Goal: Task Accomplishment & Management: Use online tool/utility

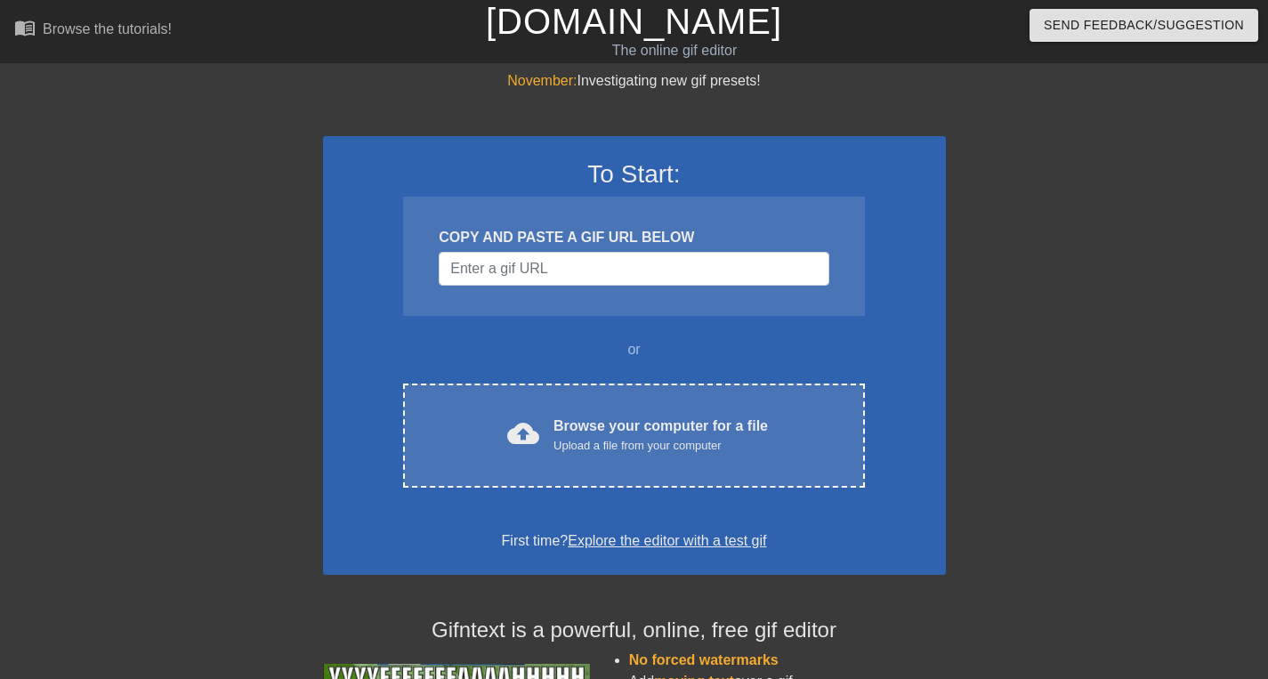
click at [582, 375] on div "To Start: COPY AND PASTE A GIF URL BELOW or cloud_upload Browse your computer f…" at bounding box center [634, 355] width 623 height 439
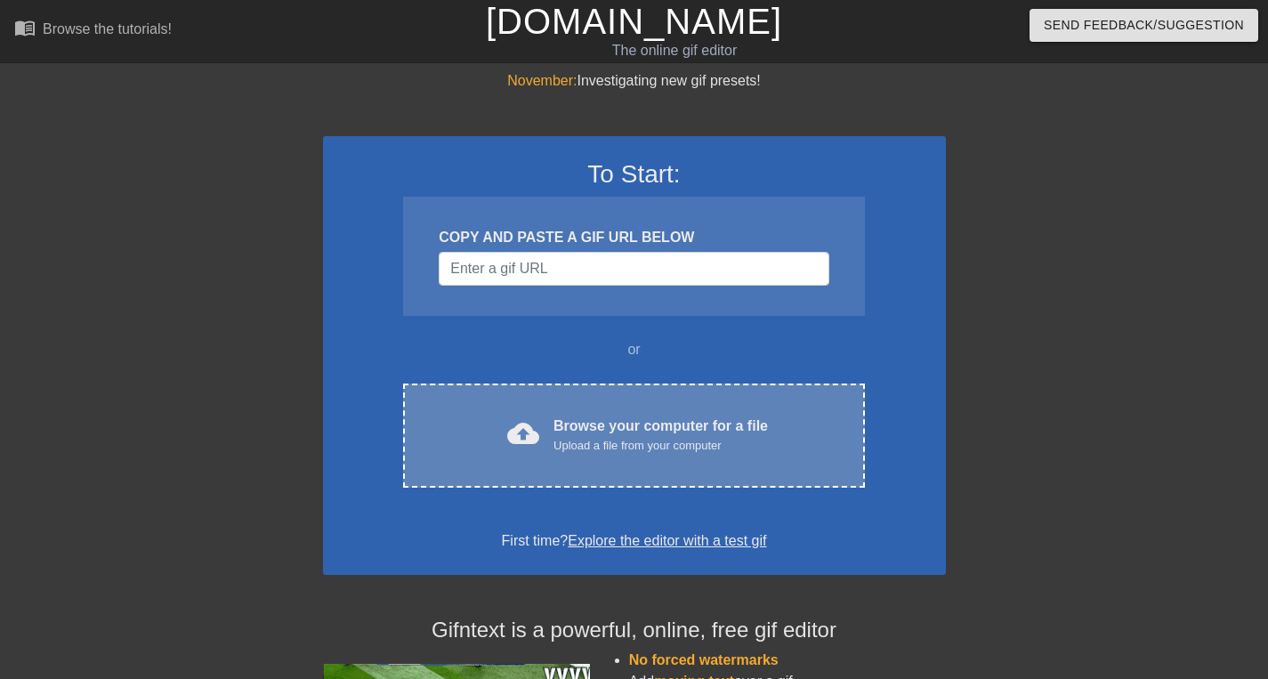
click at [582, 424] on div "Browse your computer for a file Upload a file from your computer" at bounding box center [660, 434] width 214 height 39
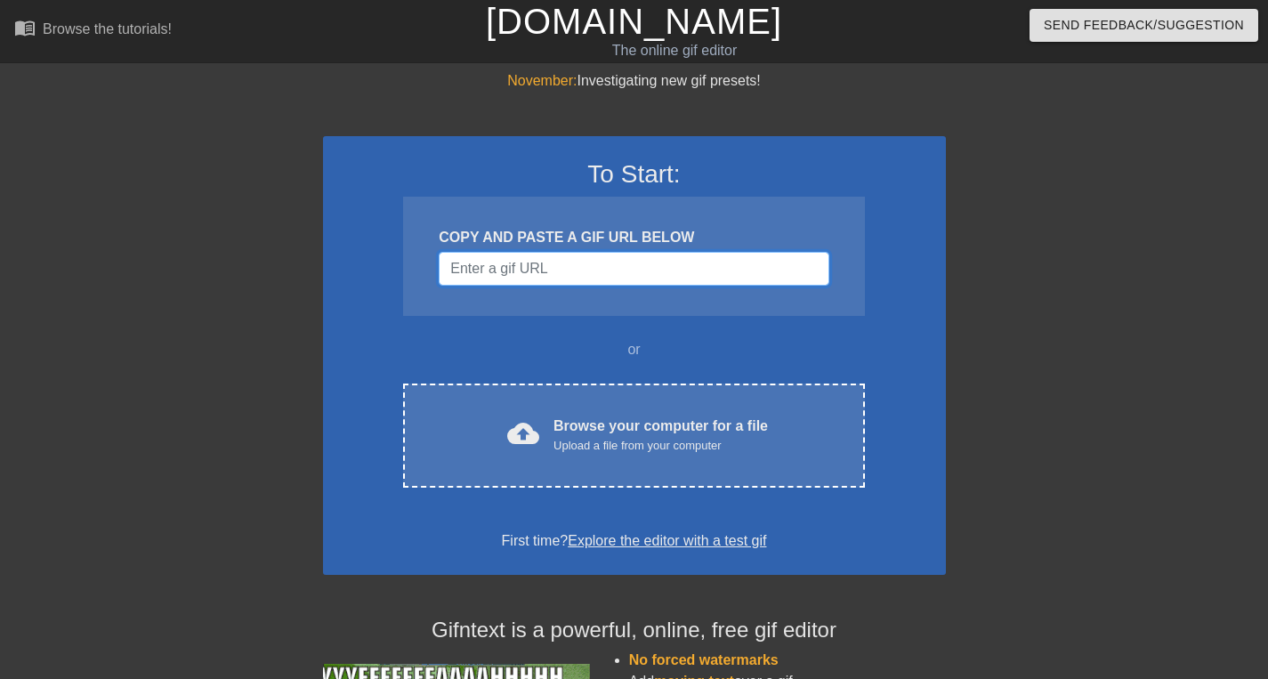
click at [493, 280] on input "Username" at bounding box center [634, 269] width 390 height 34
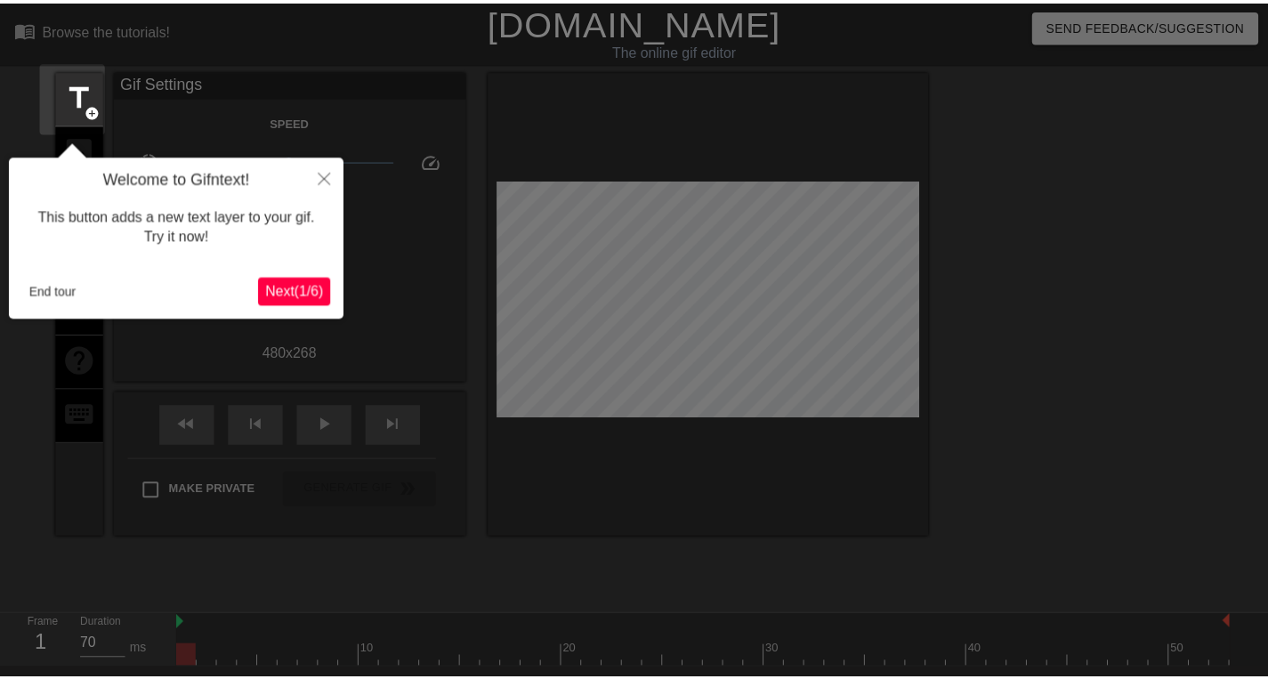
scroll to position [44, 0]
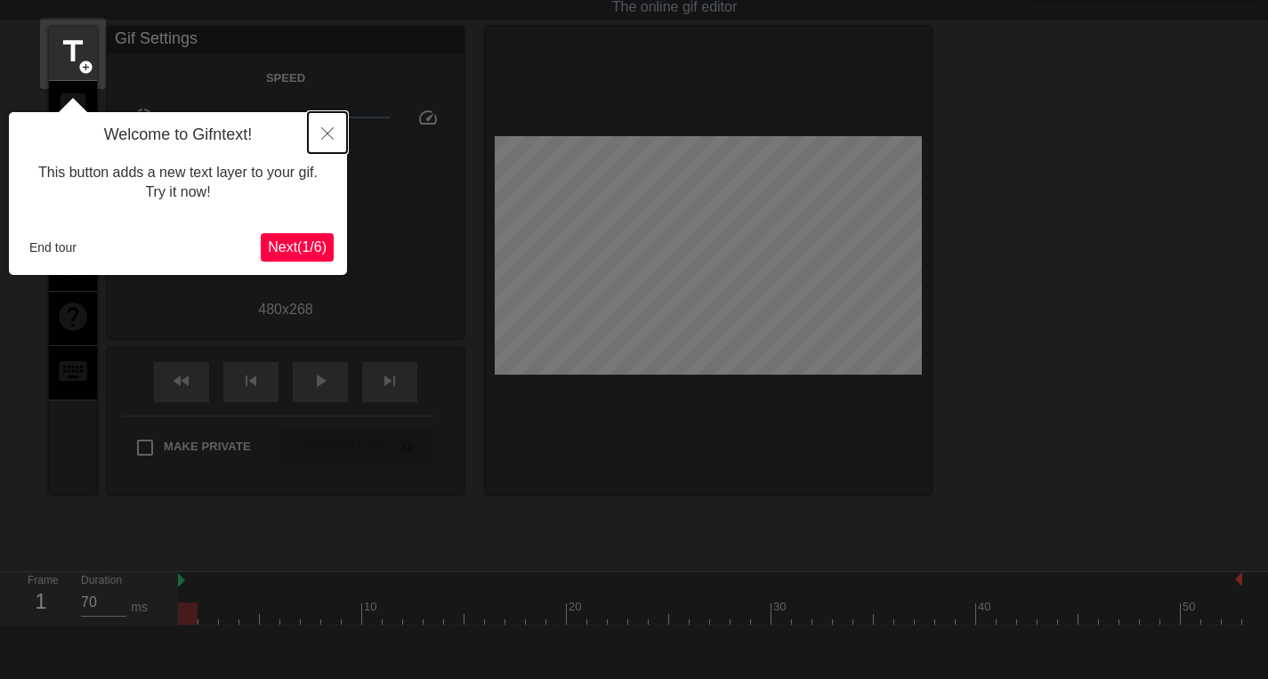
click at [336, 125] on button "Close" at bounding box center [327, 132] width 39 height 41
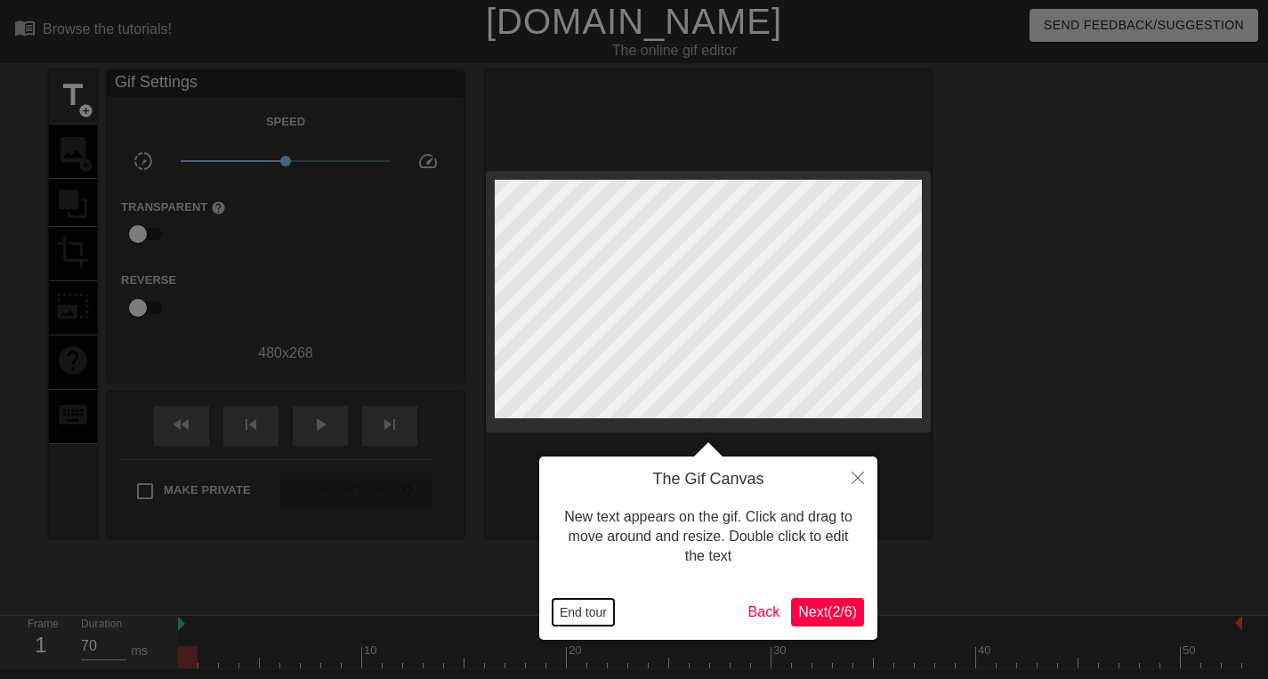
click at [583, 616] on button "End tour" at bounding box center [582, 612] width 61 height 27
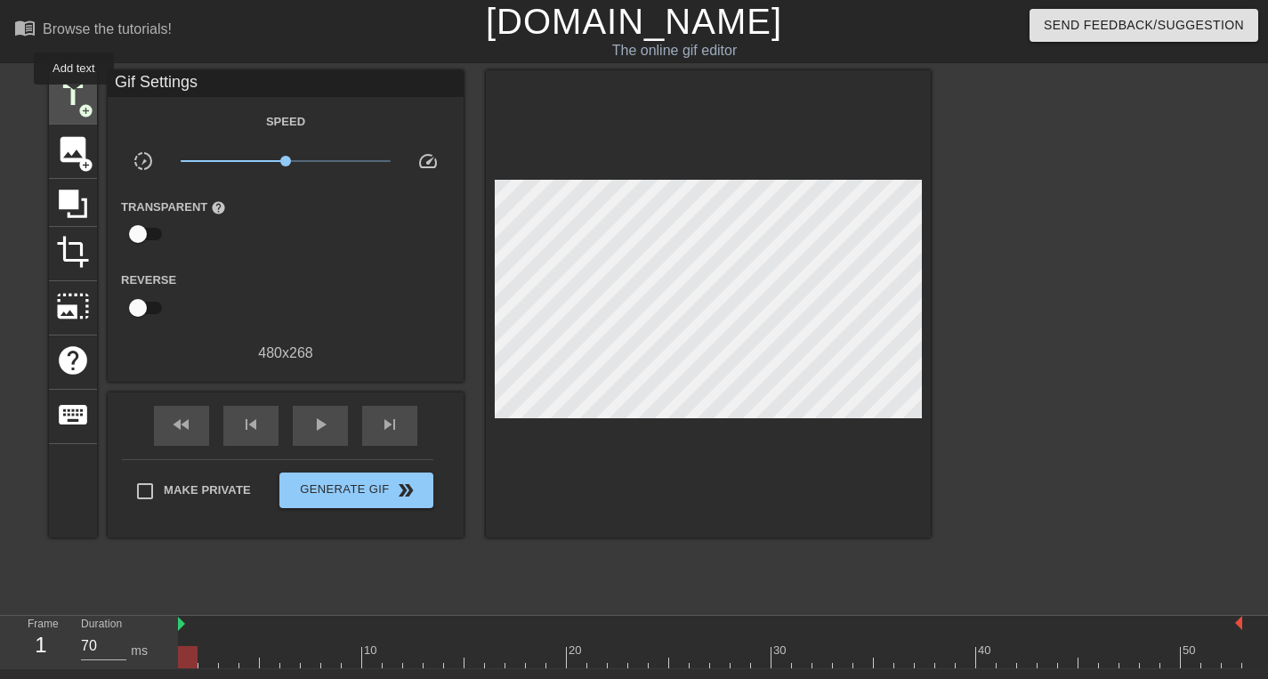
click at [75, 97] on span "title" at bounding box center [73, 95] width 34 height 34
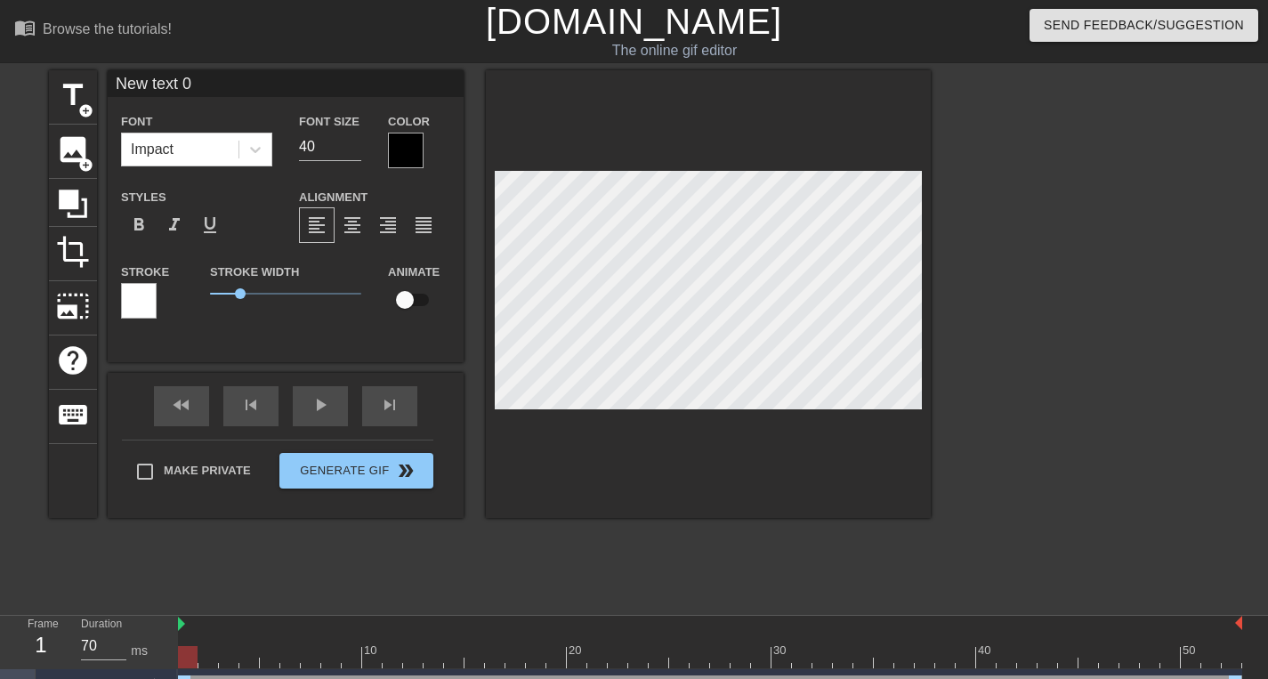
scroll to position [3, 2]
type input "M"
type textarea "ME"
type input "ME"
type textarea "ME"
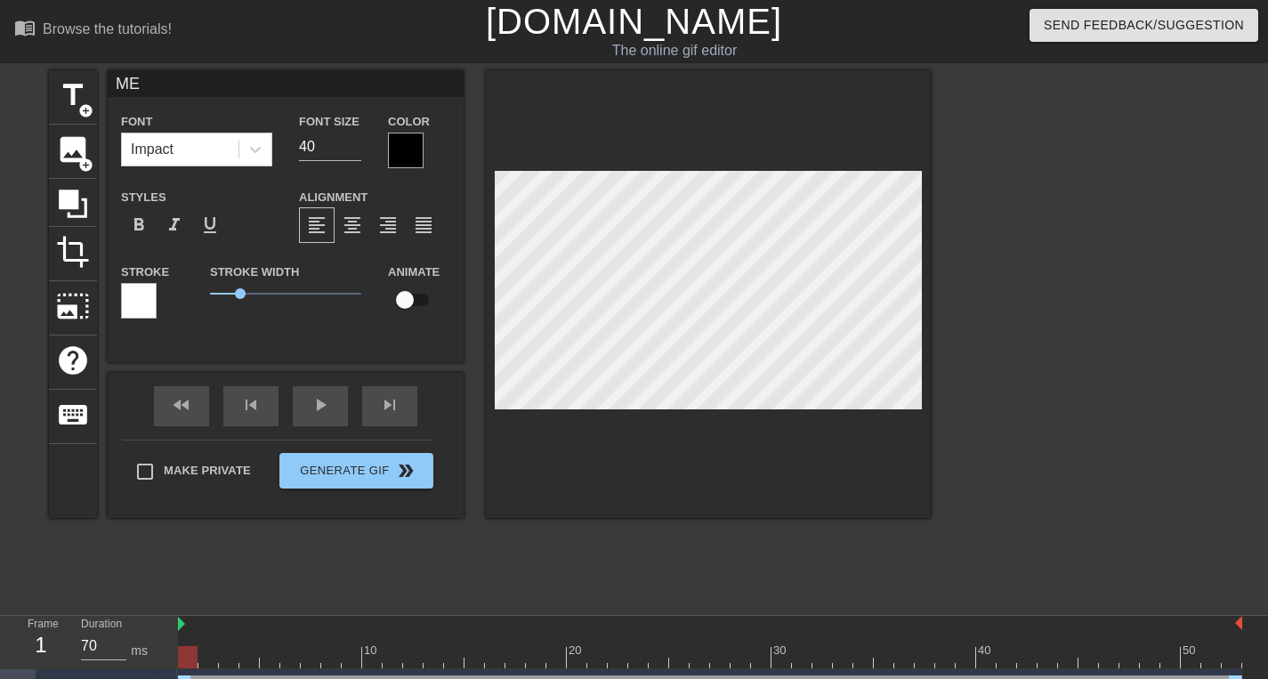
type input "ME W"
type textarea "ME W"
type input "ME WH"
type textarea "ME WH"
type input "ME WHE"
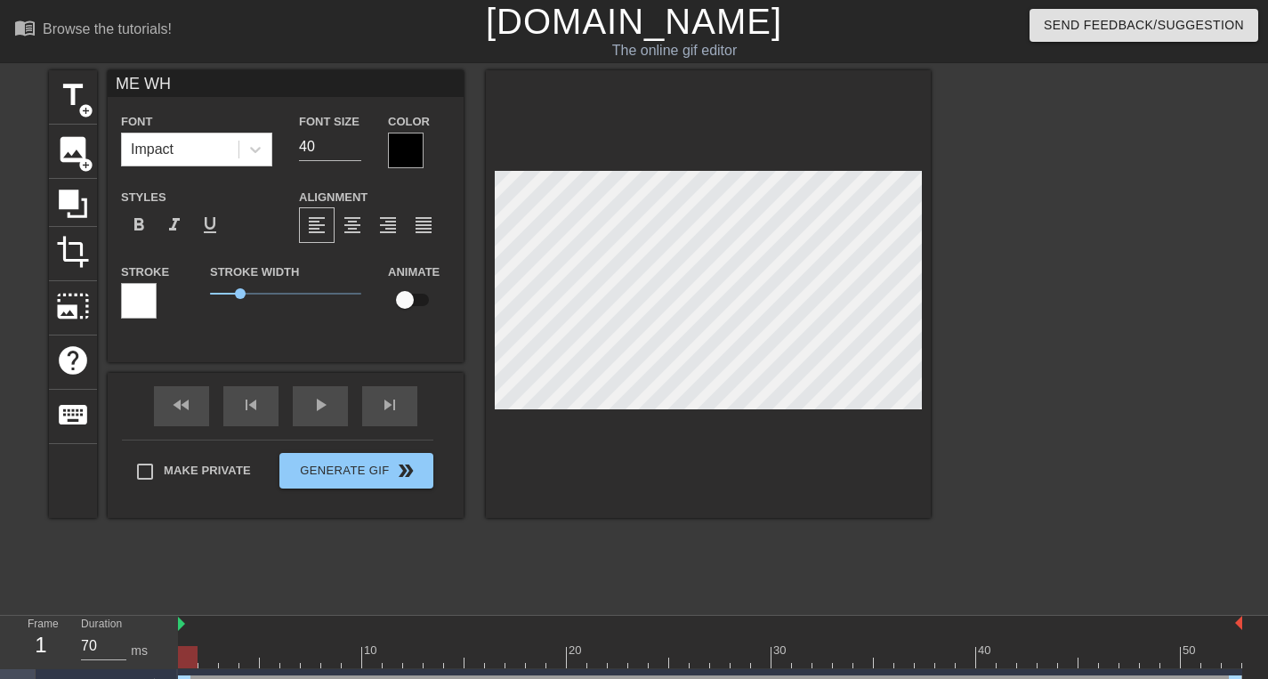
type textarea "ME WHE"
type input "ME WHEN"
type textarea "ME WHEN"
click at [410, 158] on div at bounding box center [406, 151] width 36 height 36
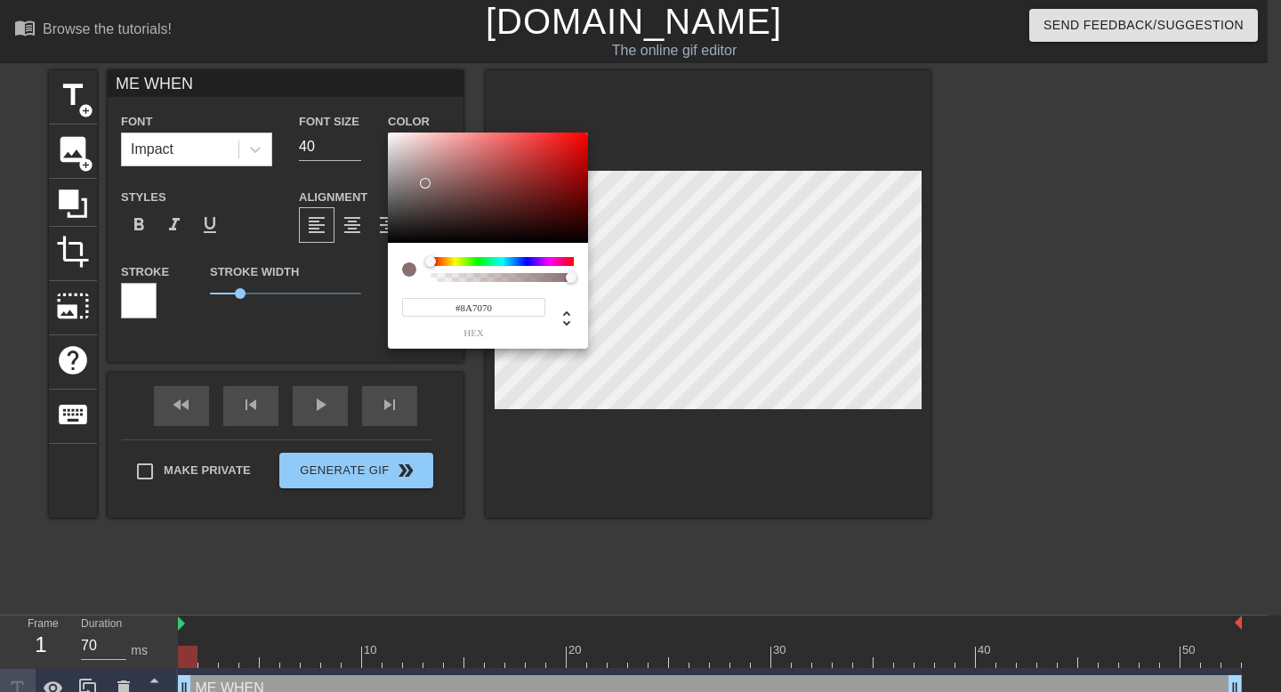
type input "#FFFFFF"
drag, startPoint x: 434, startPoint y: 192, endPoint x: 330, endPoint y: 68, distance: 161.6
click at [330, 69] on div "#FFFFFF hex" at bounding box center [640, 346] width 1281 height 692
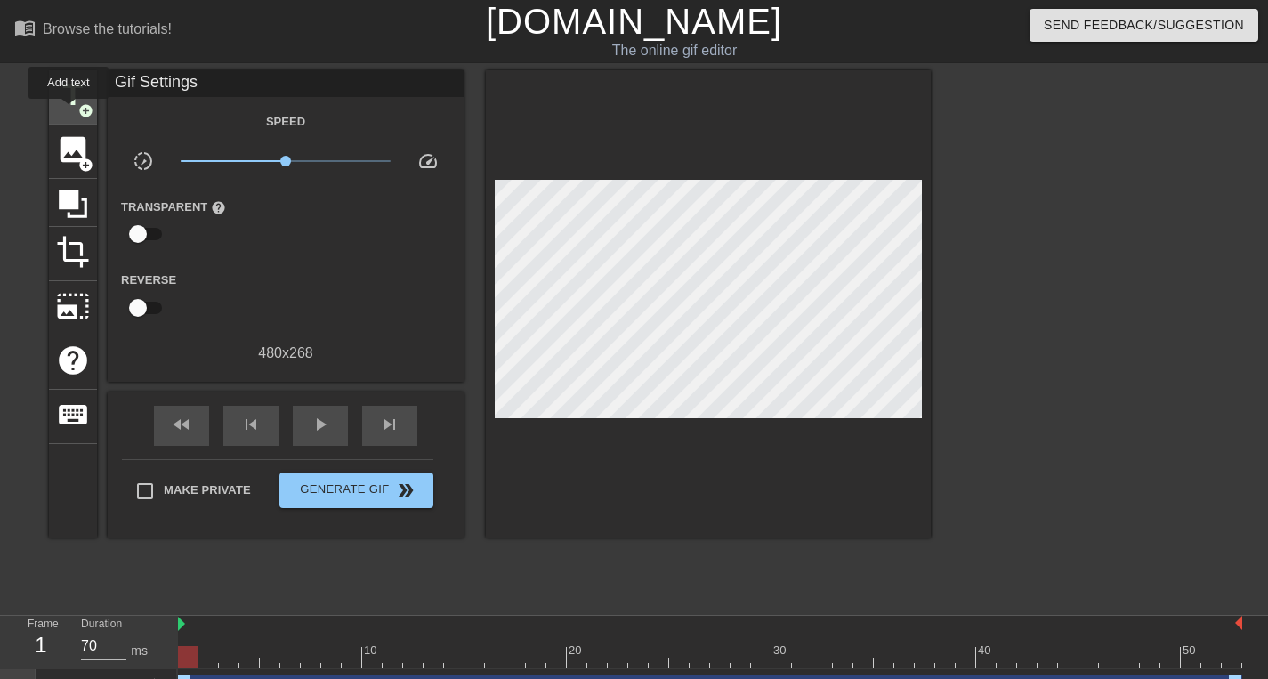
click at [69, 111] on span "title" at bounding box center [73, 95] width 34 height 34
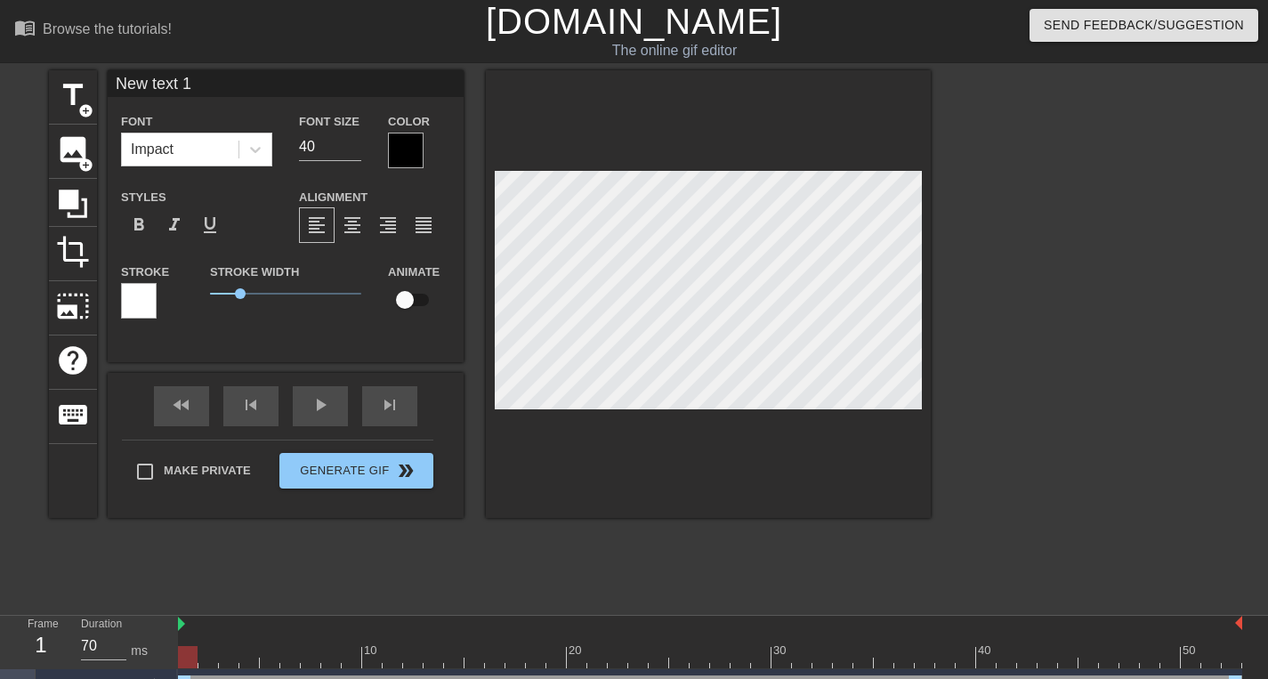
scroll to position [3, 4]
drag, startPoint x: 1065, startPoint y: 305, endPoint x: 1054, endPoint y: 305, distance: 10.7
click at [1065, 305] on div at bounding box center [1085, 337] width 267 height 534
type input "ME WHEN"
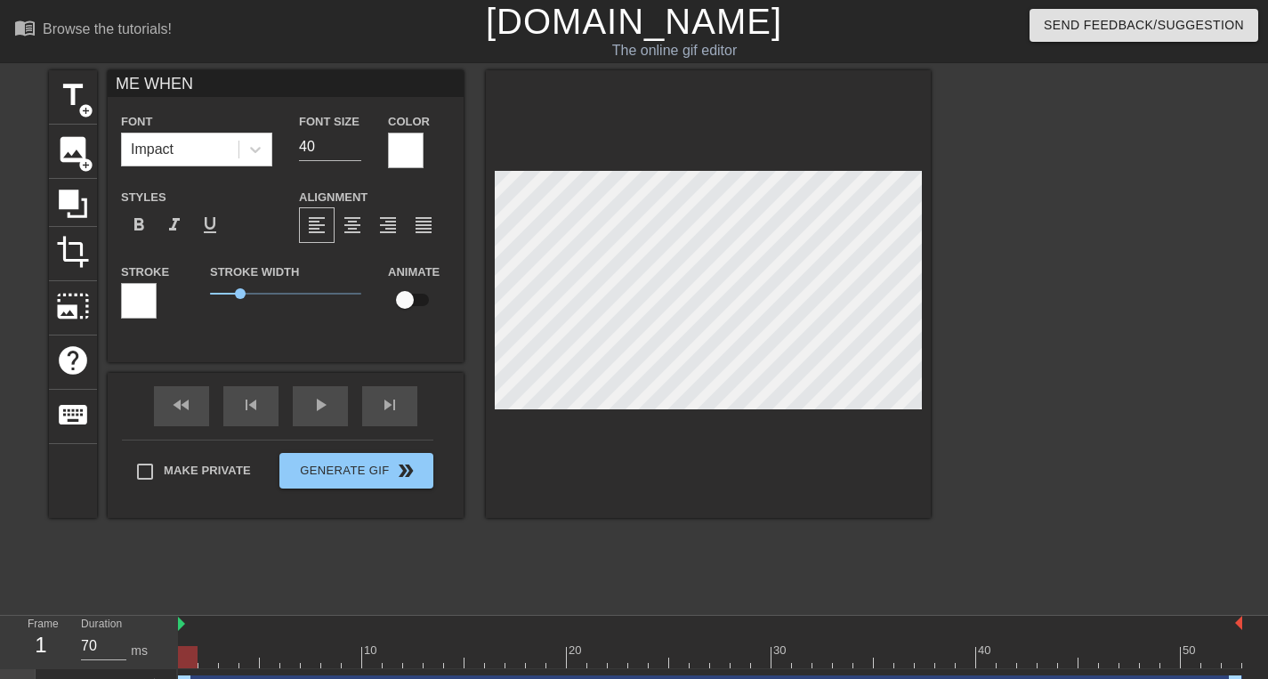
click at [150, 301] on div at bounding box center [139, 301] width 36 height 36
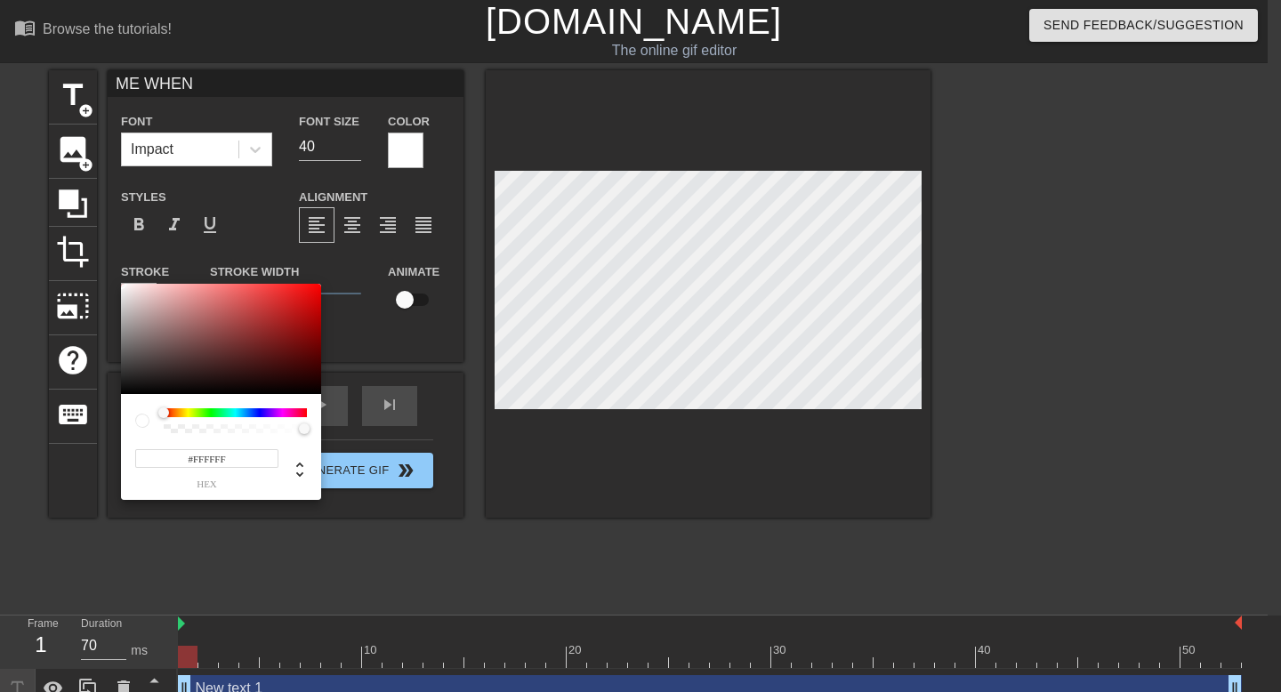
drag, startPoint x: 291, startPoint y: 448, endPoint x: 293, endPoint y: 423, distance: 25.9
click at [293, 449] on div at bounding box center [292, 468] width 28 height 42
type input "#000000"
drag, startPoint x: 278, startPoint y: 352, endPoint x: 302, endPoint y: 469, distance: 119.0
click at [302, 469] on div "#000000 hex" at bounding box center [221, 392] width 200 height 216
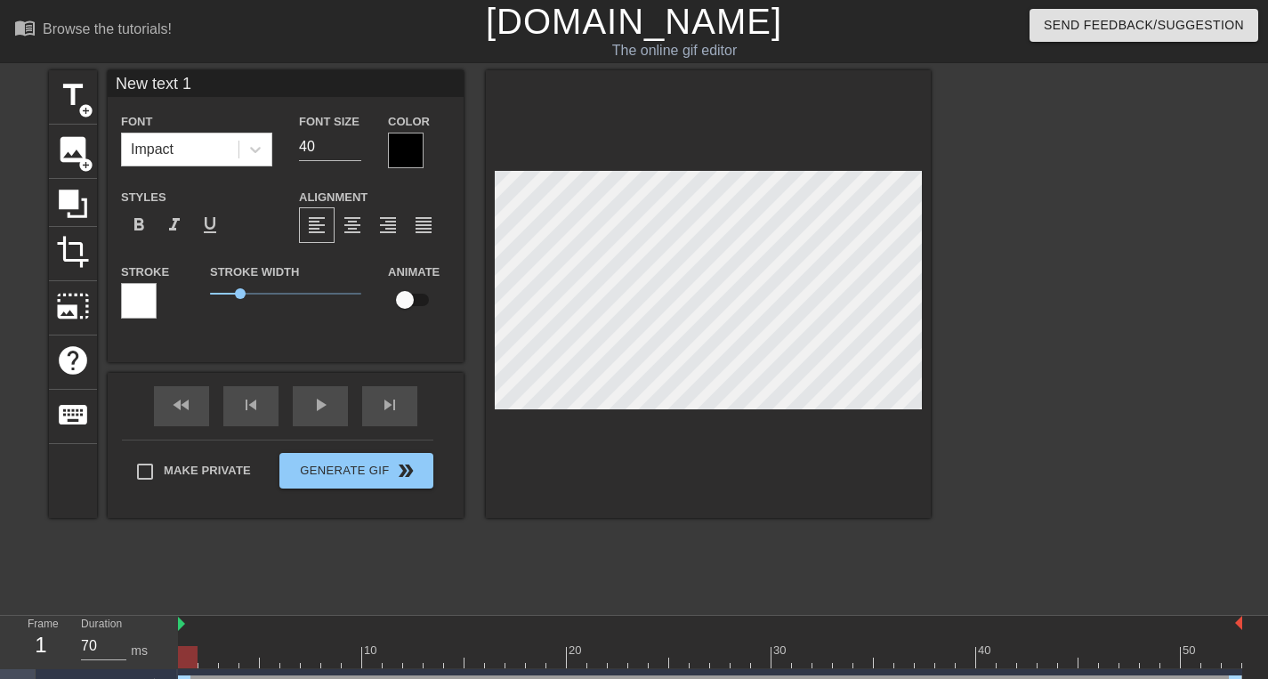
scroll to position [2, 2]
type input "E"
type textarea "E"
type input "EN"
type textarea "EN"
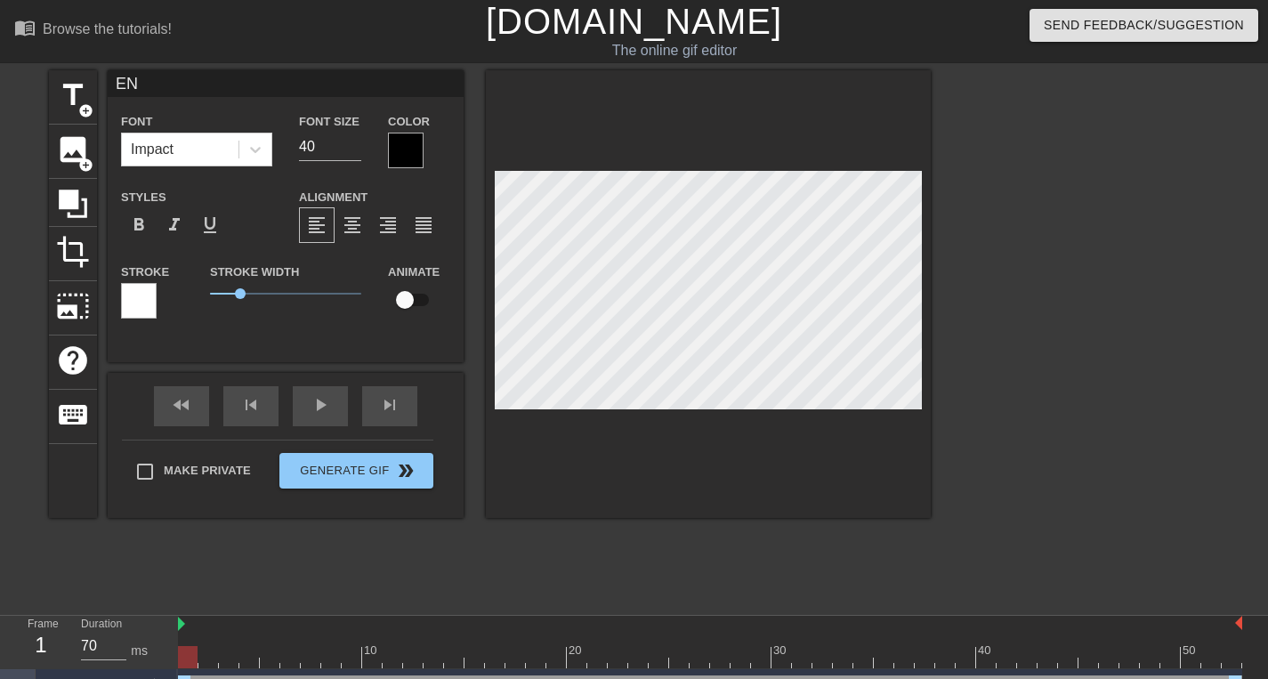
type input "E"
type textarea "E"
type input "E"
type textarea "E"
type input "EN"
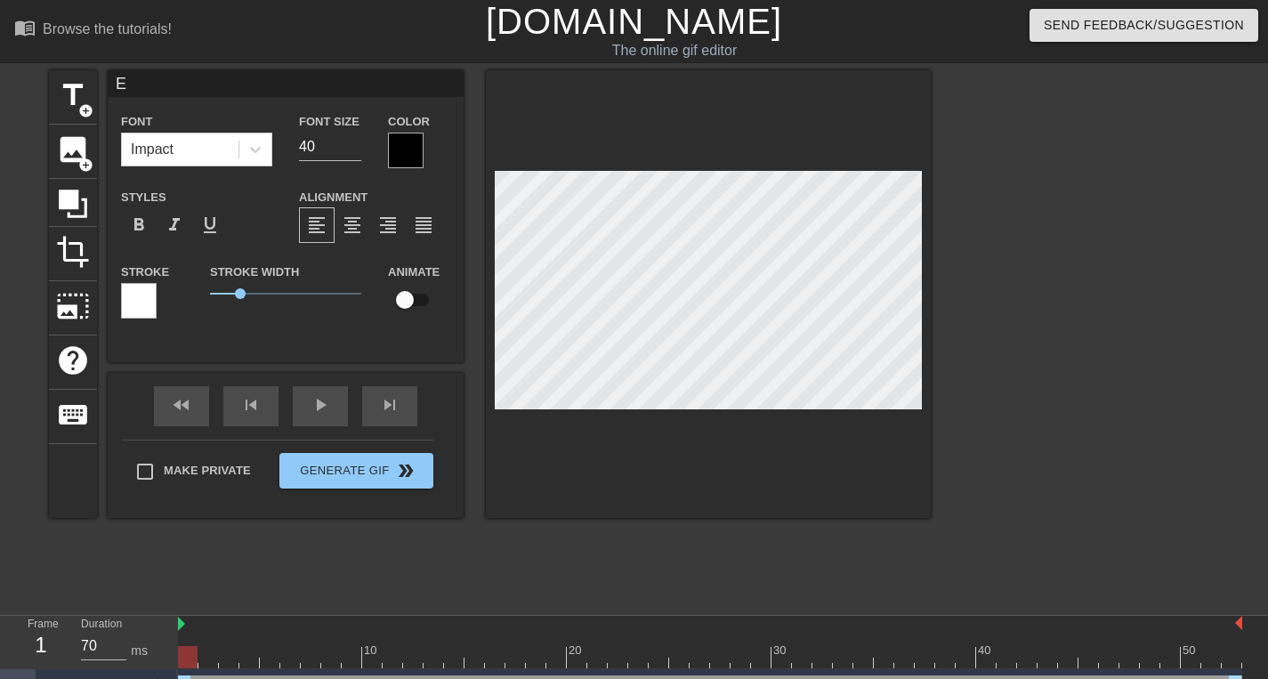
type textarea "EN"
type input "ENT"
type textarea "ENT"
type input "ENTP"
type textarea "ENTP"
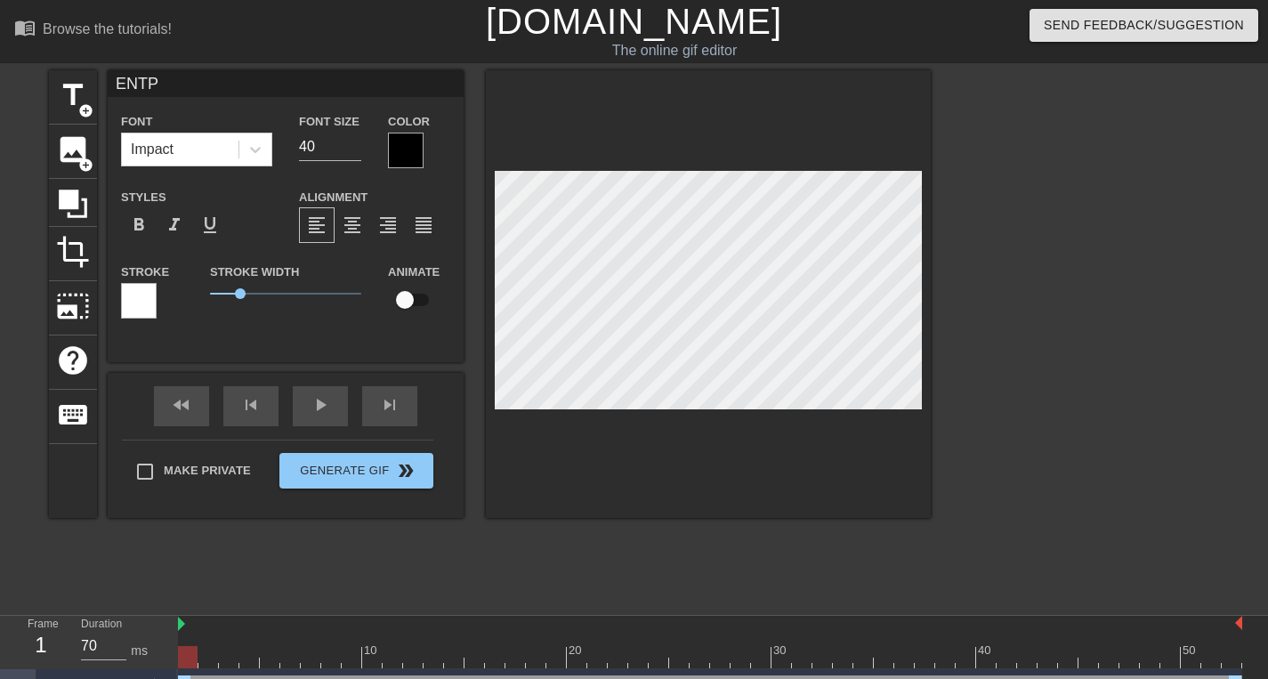
type input "ENTP"
type textarea "ENTP"
type input "ENTP 7"
type textarea "ENTP 7"
type input "ENTP 7W"
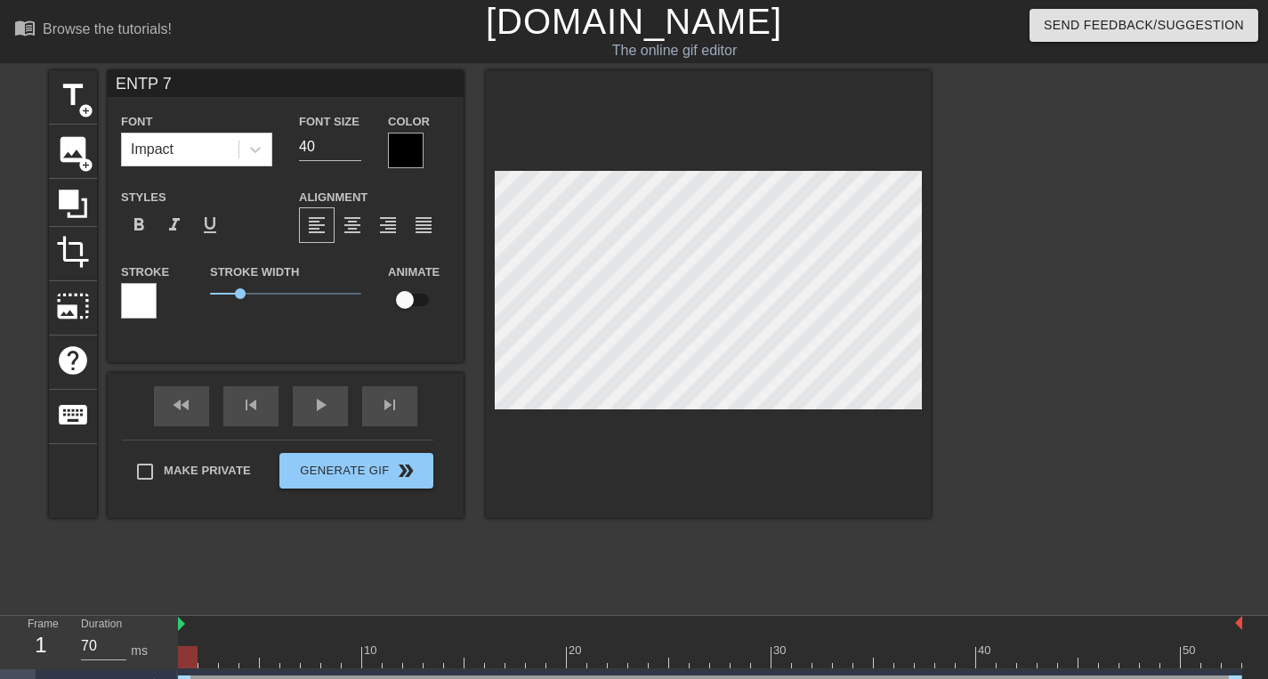
type textarea "ENTP 7W"
type input "ENTP 7W6"
type textarea "ENTP 7W6"
type input "ENTP 7W6"
type textarea "ENTP 7W6"
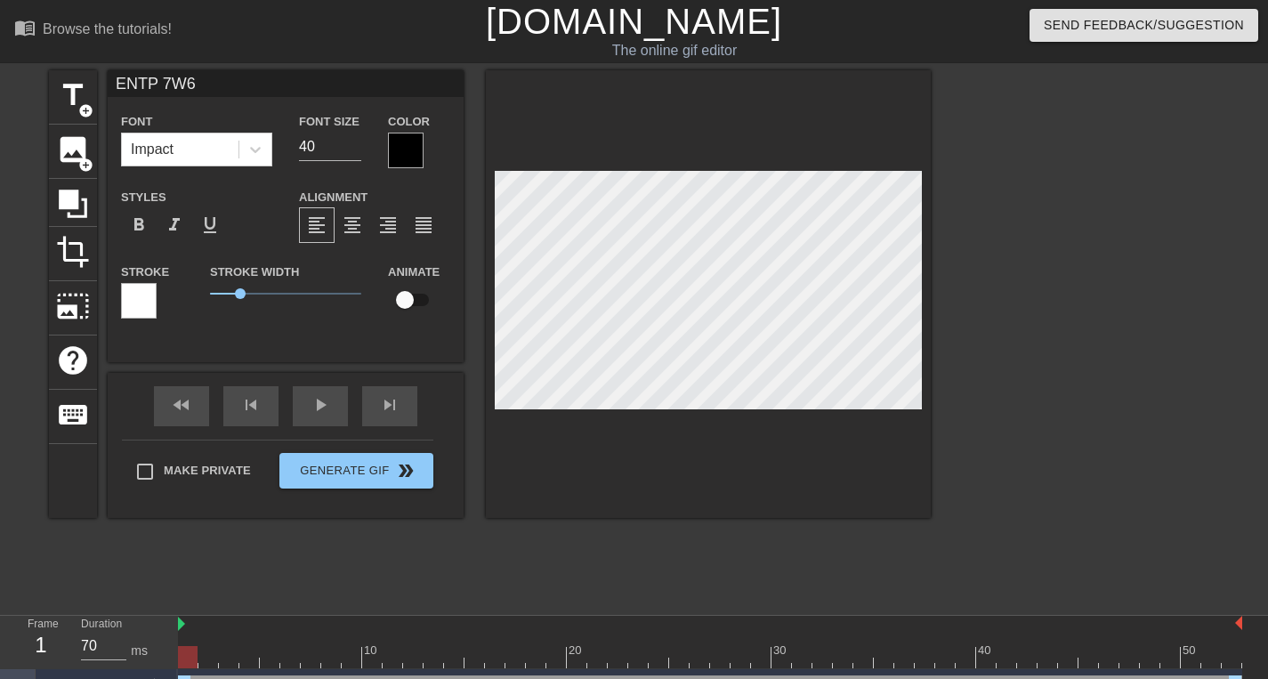
scroll to position [2, 5]
type input "ENTP 7W6 7"
type textarea "ENTP 7W6 7"
type input "ENTP 7W6 73"
type textarea "ENTP 7W6 73"
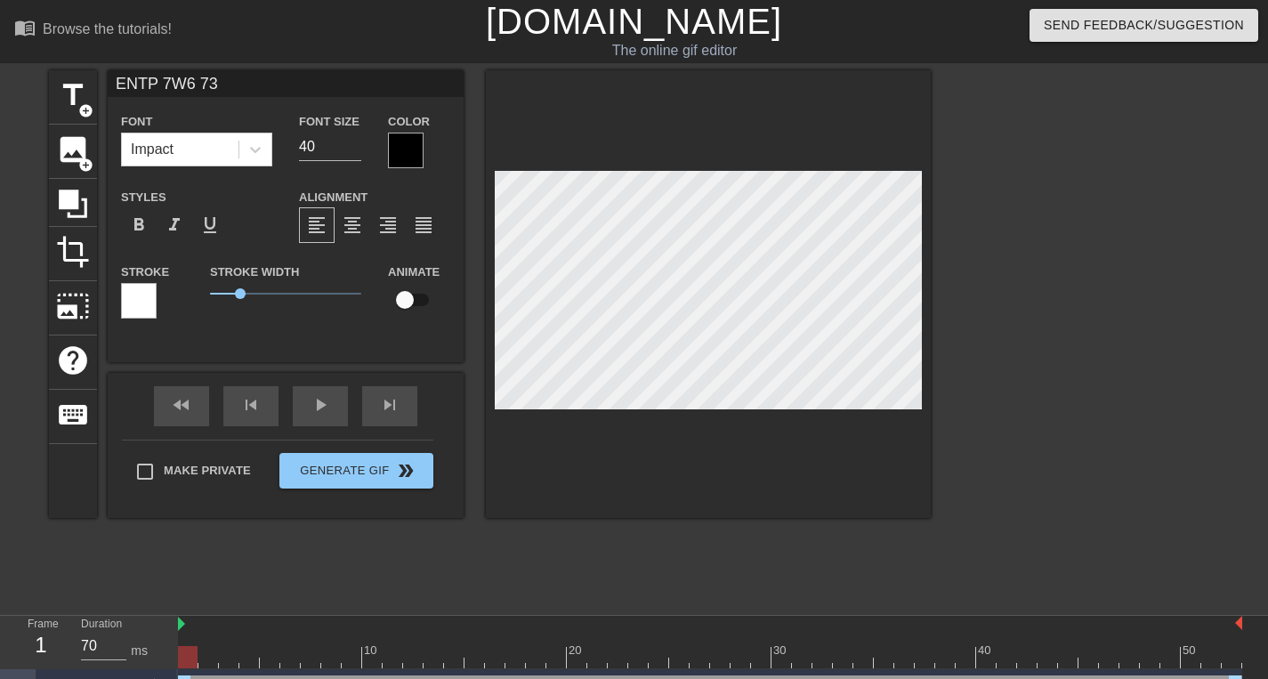
type input "ENTP 7W6 739"
type textarea "ENTP 7W6 739"
type input "ENTP 7W6 739"
type textarea "ENTP 7W6 739"
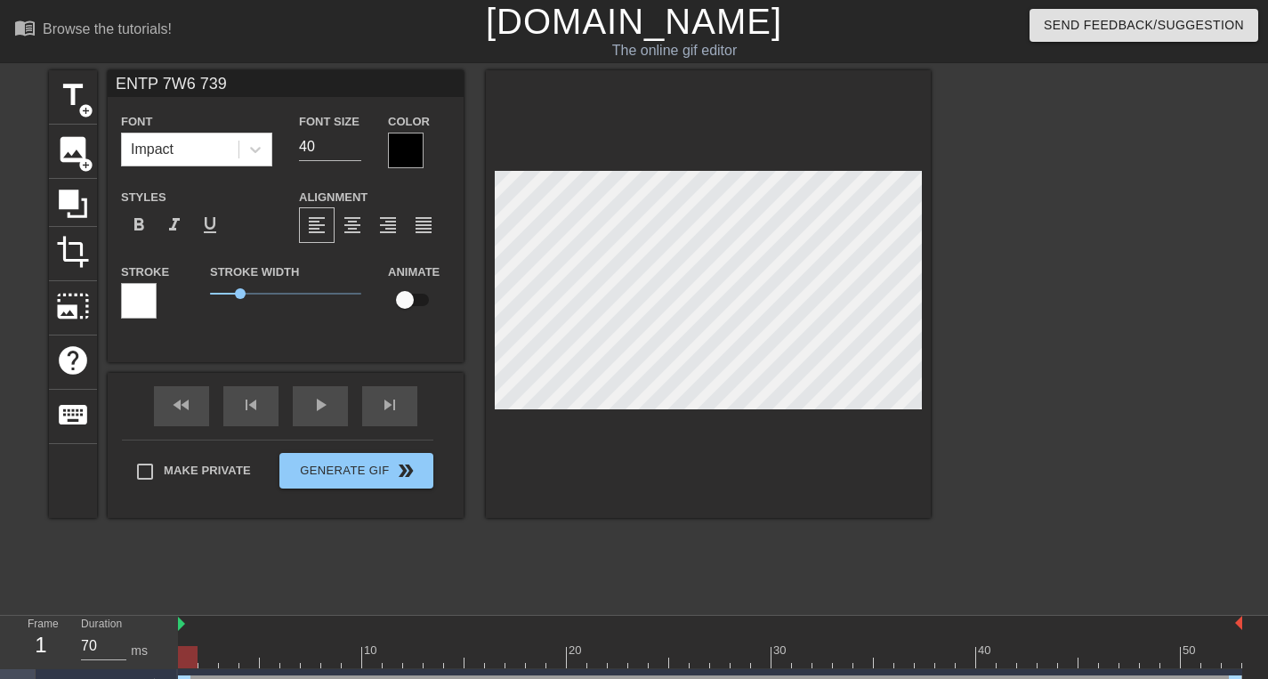
type input "ENTP 7W6 739 S"
type textarea "ENTP 7W6 739 S"
type input "ENTP 7W6 739 SP"
type textarea "ENTP 7W6 739 SP"
type input "ENTP 7W6 739 SP/"
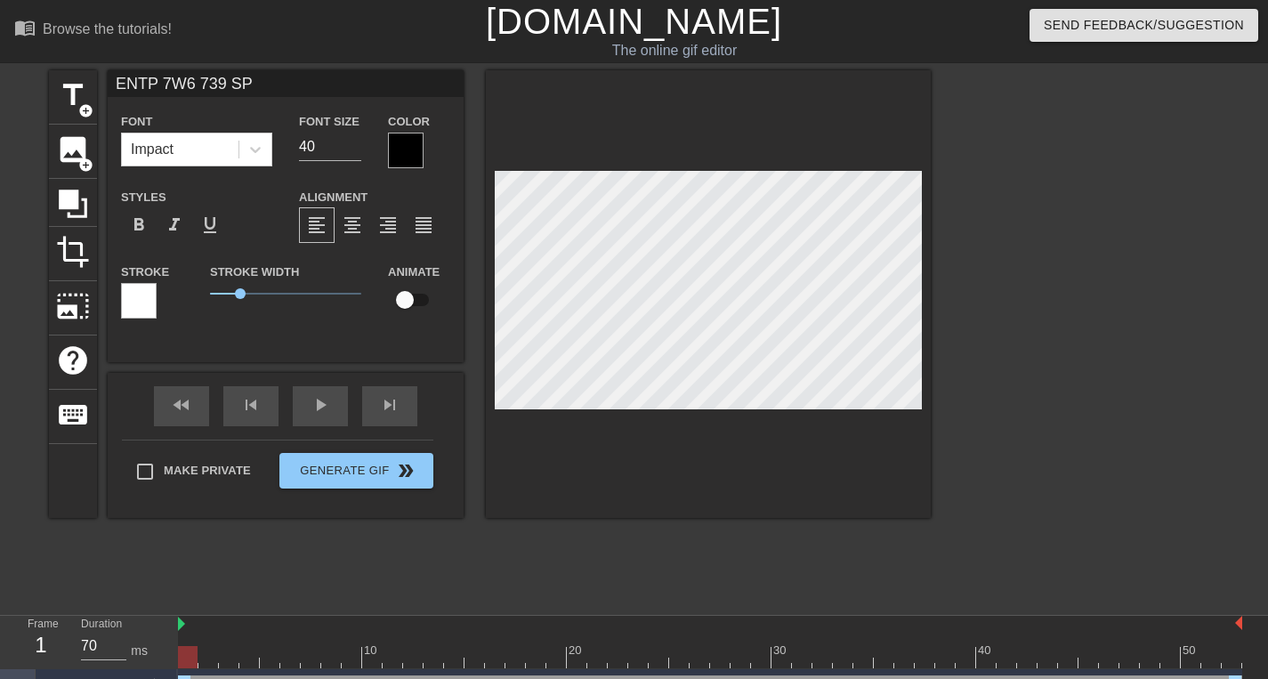
type textarea "ENTP 7W6 739 SP/"
type input "ENTP 7W6 739 SP/S"
type textarea "ENTP 7W6 739 SP/S"
type input "ENTP 7W6 739 SP/SP"
type textarea "ENTP 7W6 739 SP/SP"
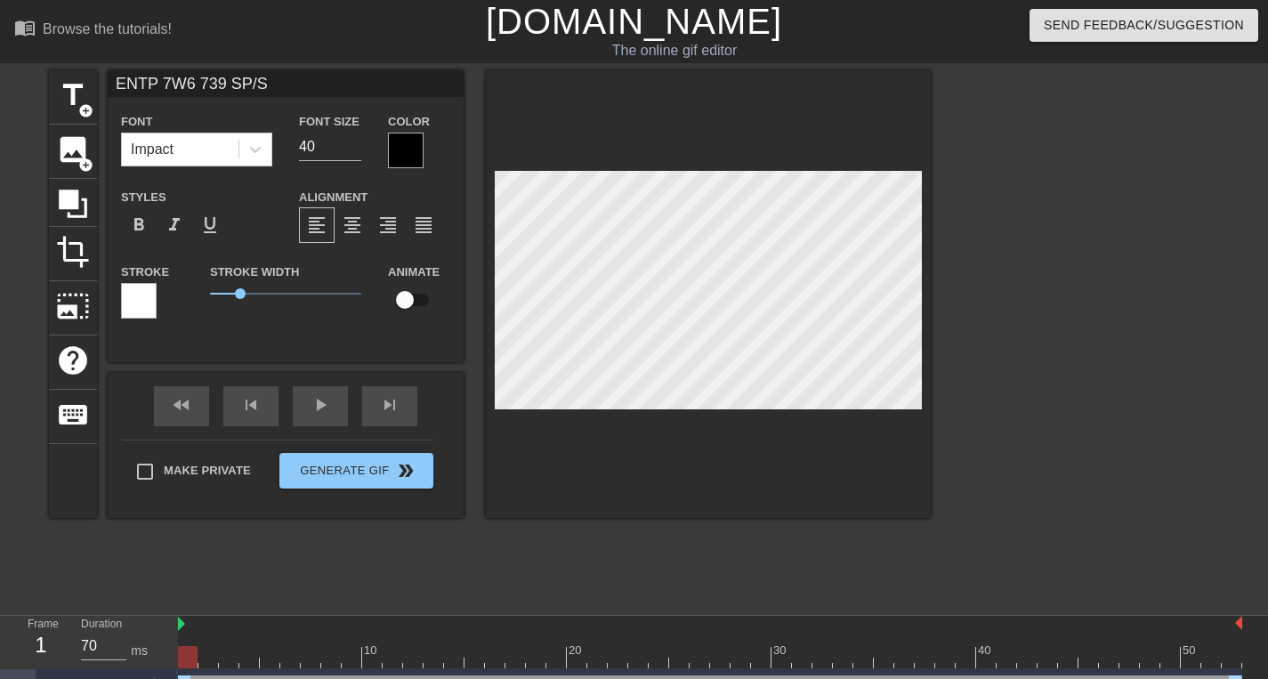
scroll to position [2, 10]
type input "ENTP 7W6 739 SP/S"
type textarea "ENTP 7W6 739 SP/S"
type input "ENTP 7W6 739 SP/SO"
type textarea "ENTP 7W6 739 SP/SO"
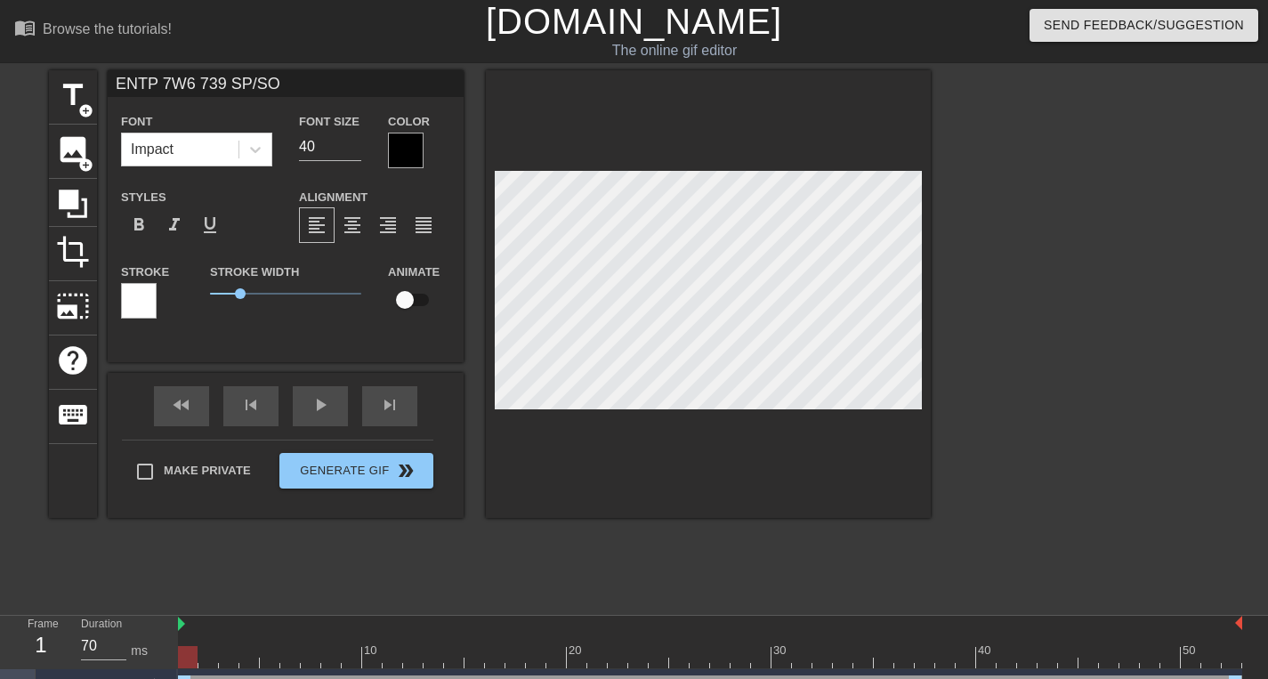
scroll to position [2, 11]
type input "ENTP 7W6 739 SP/SO"
type textarea "ENTP 7W6 739 SP/SO"
type input "ENTP 7W6 739 SP/SO S"
type textarea "ENTP 7W6 739 SP/SO S"
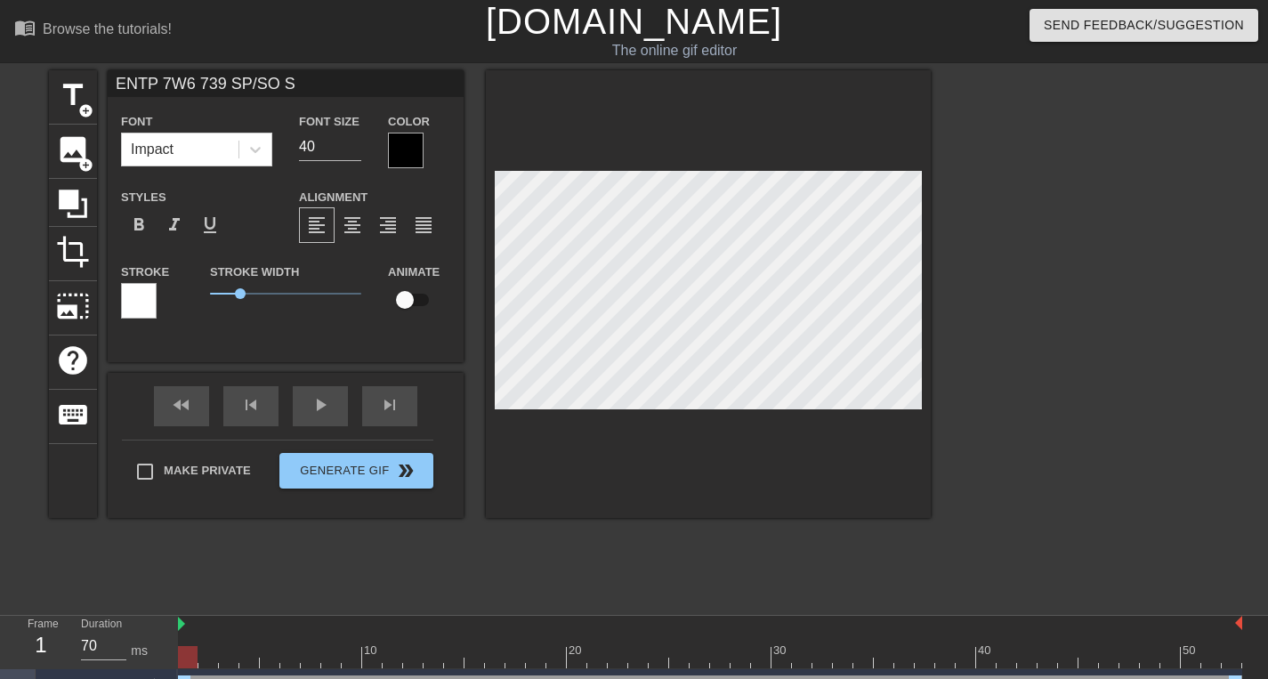
type input "ENTP 7W6 739 SP/SO SC"
type textarea "ENTP 7W6 739 SP/SO SC"
type input "ENTP 7W6 739 SP/SO SCU"
type textarea "ENTP 7W6 739 SP/SO SCUE"
type input "ENTP 7W6 739 SP/SO SCUEI"
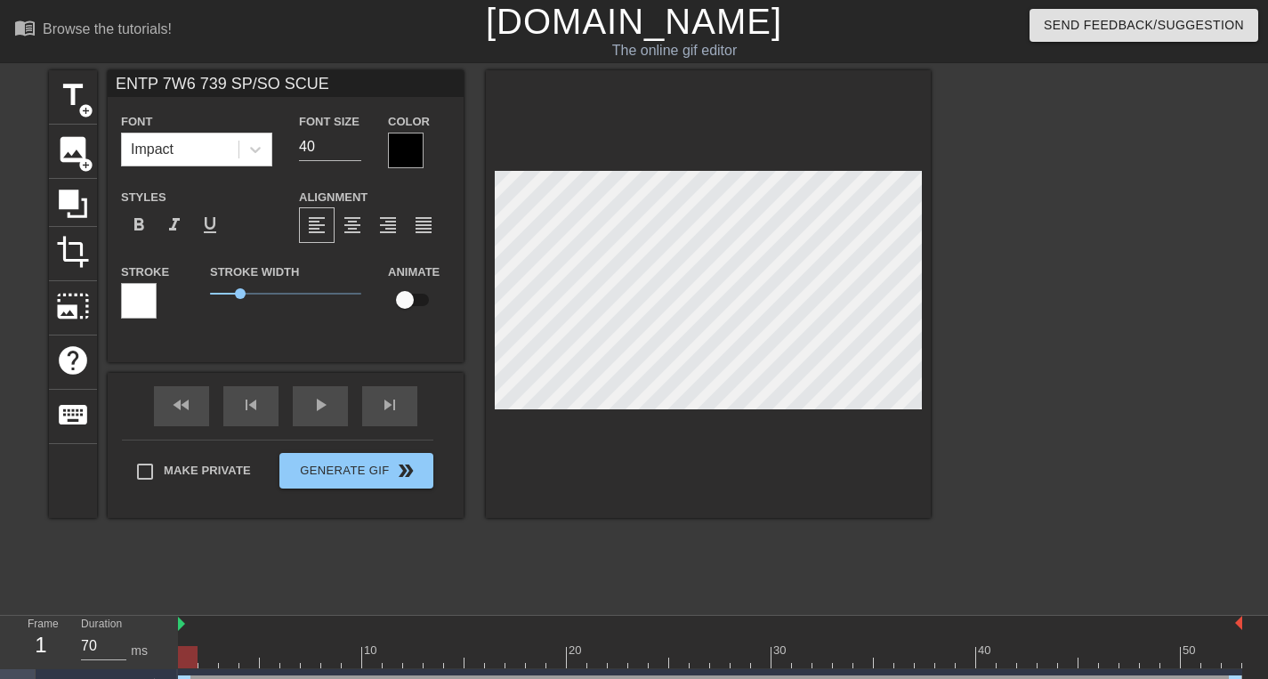
type textarea "ENTP 7W6 739 SP/SO SCUEI"
type input "ENTP 7W6 739 SP/SO SCUEI"
type textarea "ENTP 7W6 739 SP/SO SCUEI"
type input "ENTP 7W6 739 SP/SO SCUEI C"
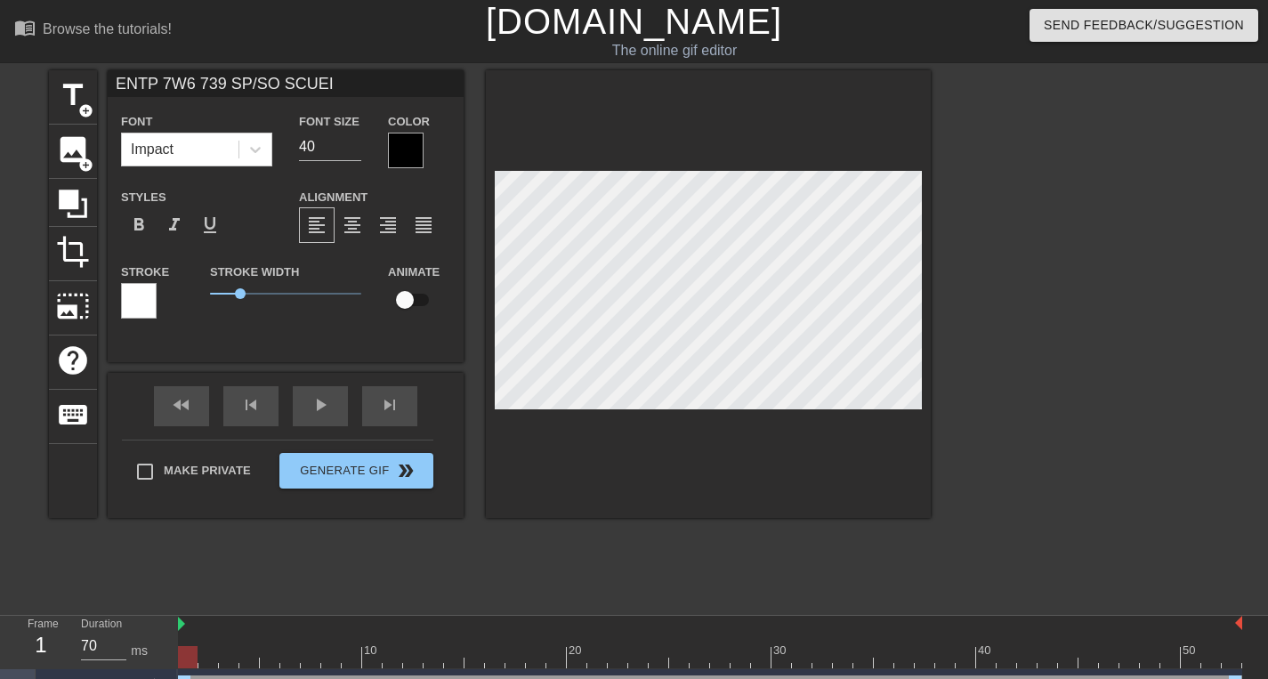
type textarea "ENTP 7W6 739 SP/SO SCUEI C"
type input "ENTP 7W6 739 SP/SO SCUEI CH"
type textarea "ENTP 7W6 739 SP/SO SCUEI CH"
type input "ENTP 7W6 739 SP/SO SCUEI CHO"
type textarea "ENTP 7W6 739 SP/SO SCUEI CHO"
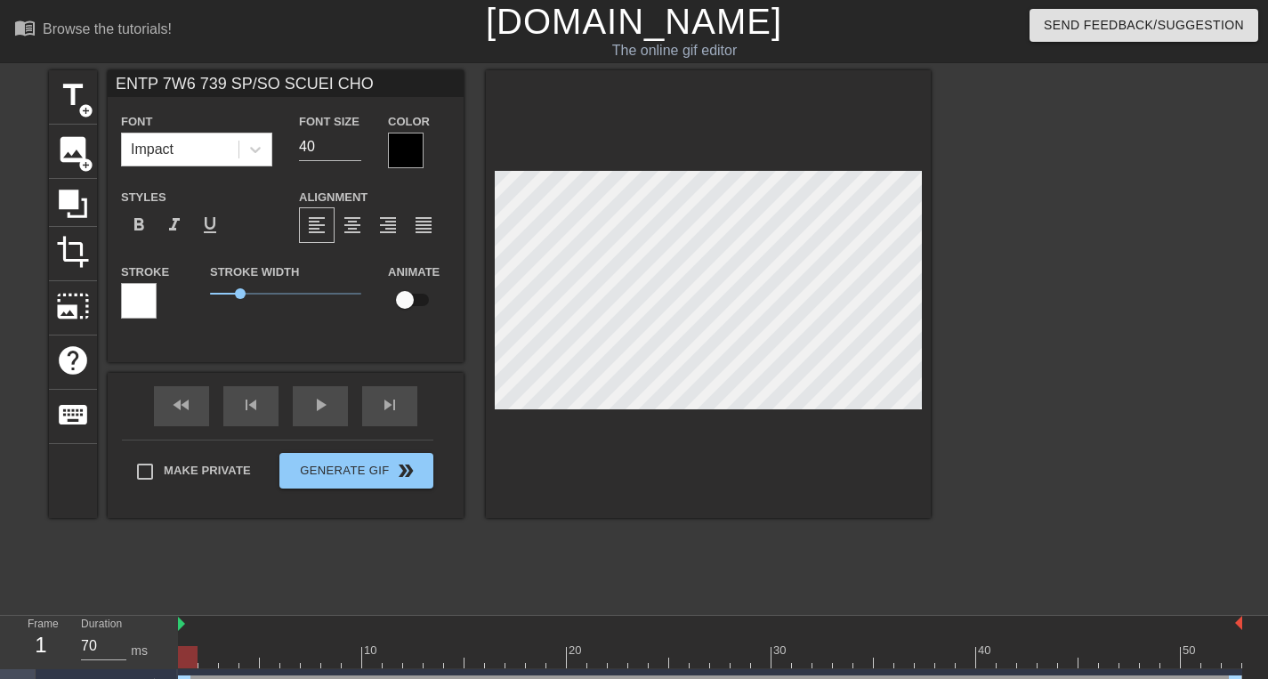
type input "ENTP 7W6 739 SP/SO SCUEI CHOL"
type textarea "ENTP 7W6 739 SP/SO SCUEI CHOL"
type input "ENTP 7W6 739 SP/SO SCUEI CHOL-"
type textarea "ENTP 7W6 739 SP/SO SCUEI CHOL-"
type input "ENTP 7W6 739 SP/SO SCUEI CHOL-M"
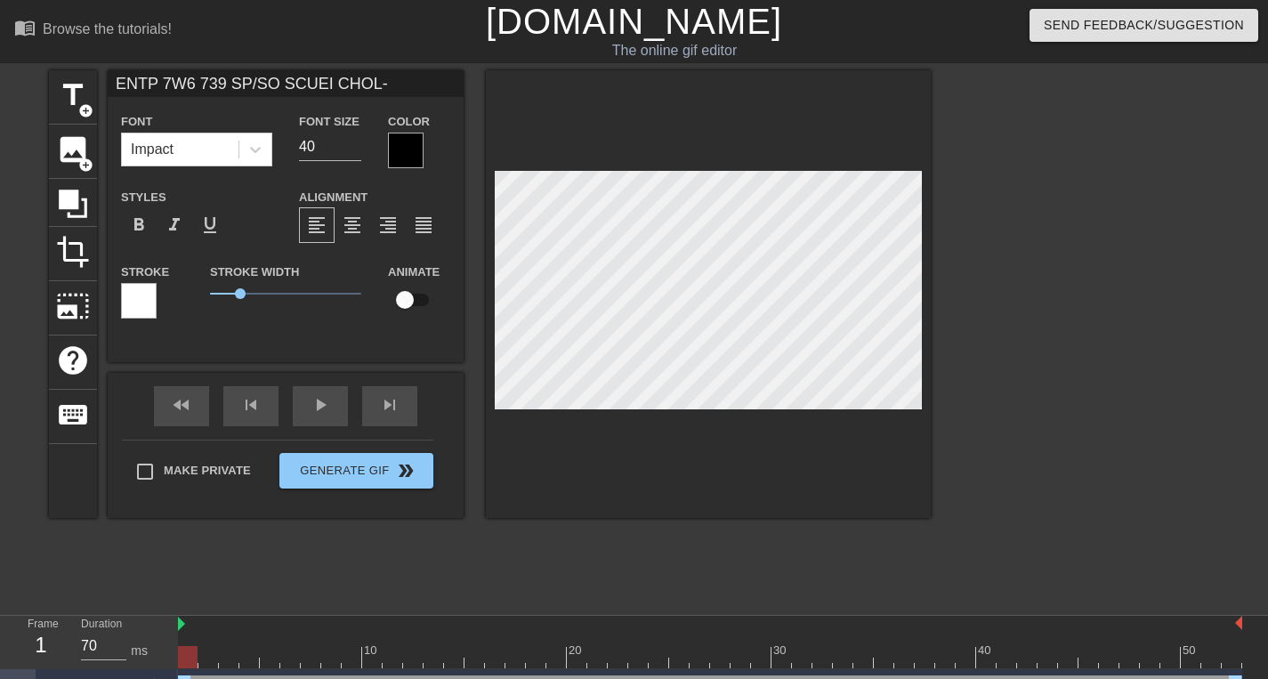
type textarea "ENTP 7W6 739 SP/SO SCUEI CHOL-M"
type input "ENTP 7W6 739 SP/SO SCUEI CHOL-ME"
type textarea "ENTP 7W6 739 SP/SO SCUEI CHOL-ME"
type input "ENTP 7W6 739 SP/SO SCUEI CHOL-ME;"
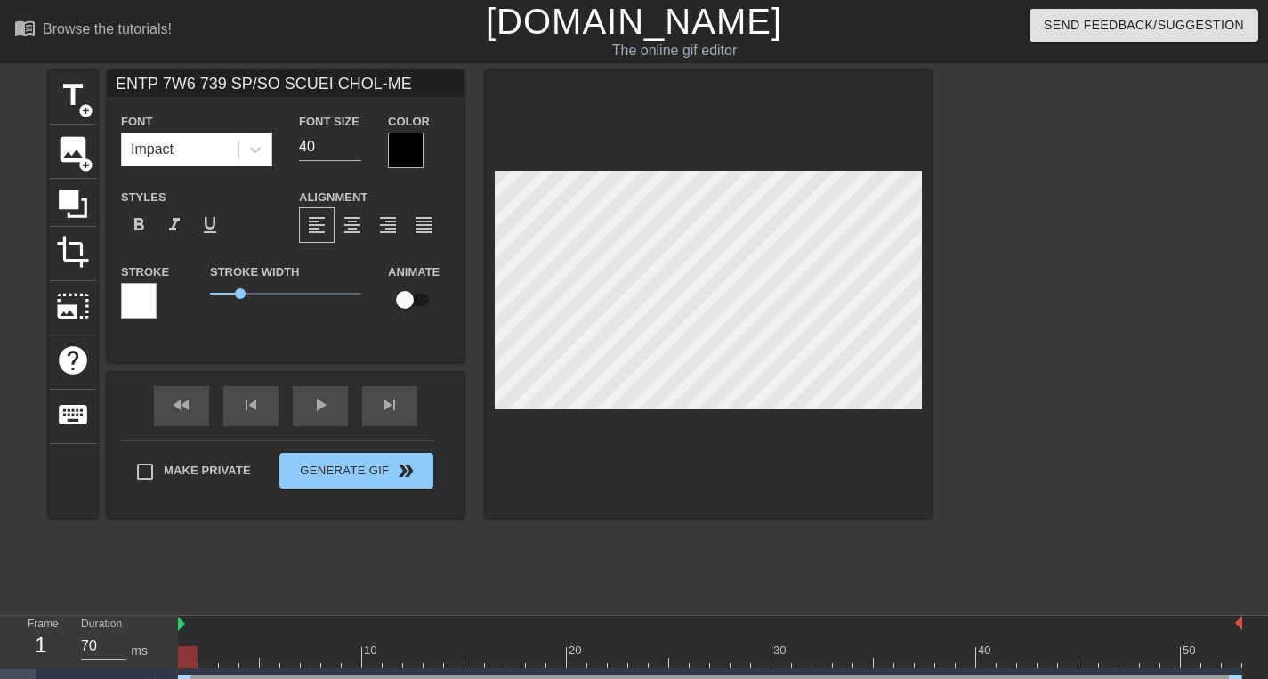
type textarea "ENTP 7W6 739 SP/SO SCUEI CHOL-ME;"
type input "ENTP 7W6 739 SP/SO SCUEI CHOL-ME"
type textarea "ENTP 7W6 739 SP/SO SCUEI CHOL-ME"
type input "ENTP 7W6 739 SP/SO SCUEI [PERSON_NAME]"
type textarea "ENTP 7W6 739 SP/SO SCUEI [PERSON_NAME]"
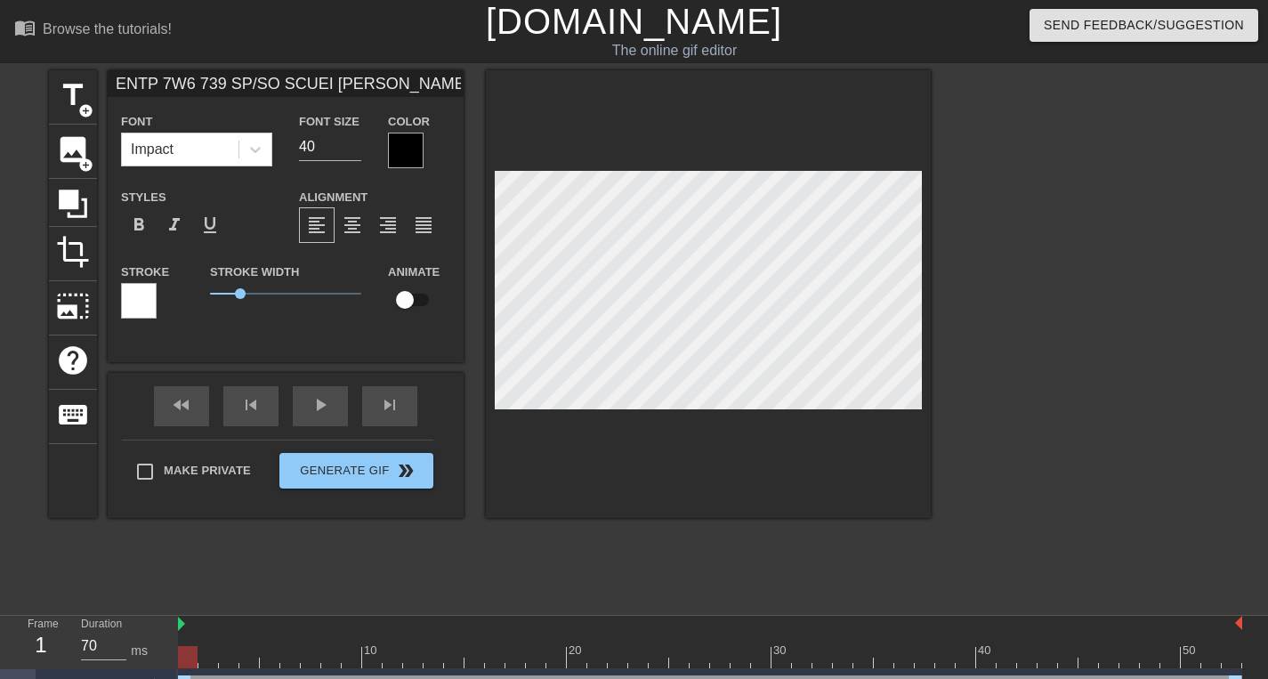
type input "ENTP 7W6 739 SP/SO SCUEI [PERSON_NAME]"
type textarea "ENTP 7W6 739 SP/SO SCUEI [PERSON_NAME]"
type input "ENTP 7W6 739 SP/SO SCUEI [PERSON_NAME]"
type textarea "ENTP 7W6 739 SP/SO SCUEI [PERSON_NAME]"
type input "ENTP 7W6 739 SP/SO SCUEI [PERSON_NAME] IL"
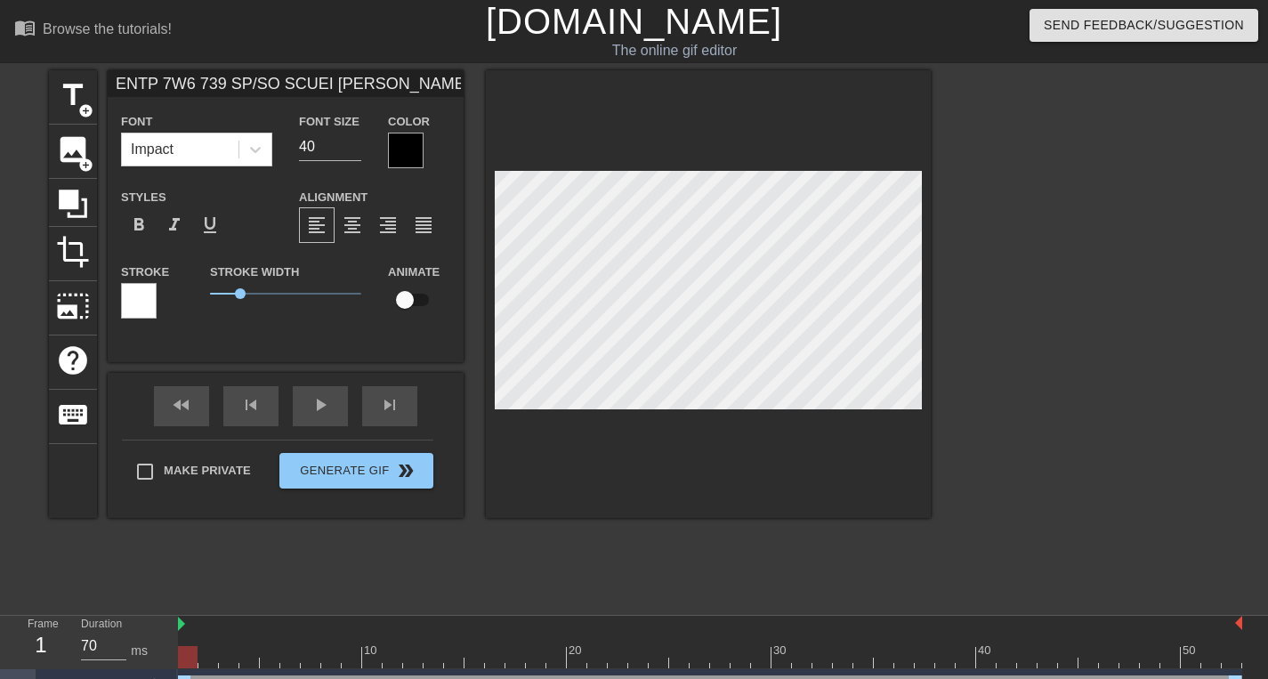
type textarea "ENTP 7W6 739 SP/SO SCUEI [PERSON_NAME] IL"
type input "ENTP 7W6 739 SP/SO SCUEI [PERSON_NAME] ILE"
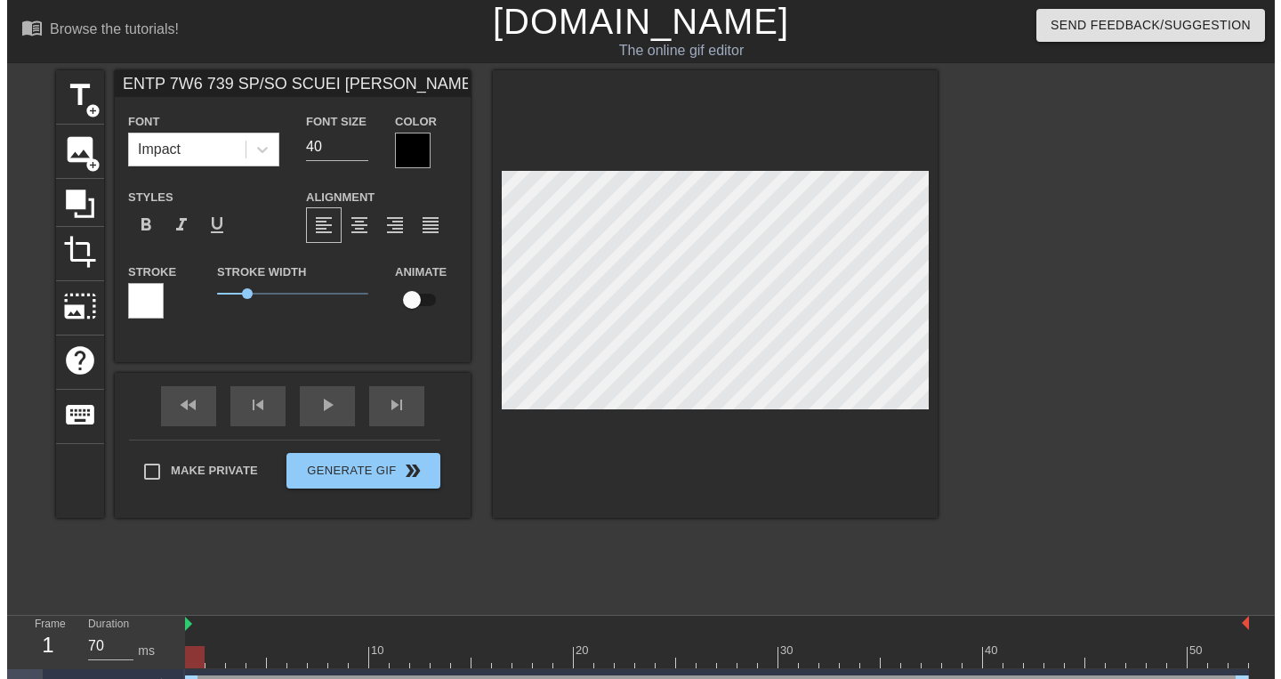
scroll to position [2, 20]
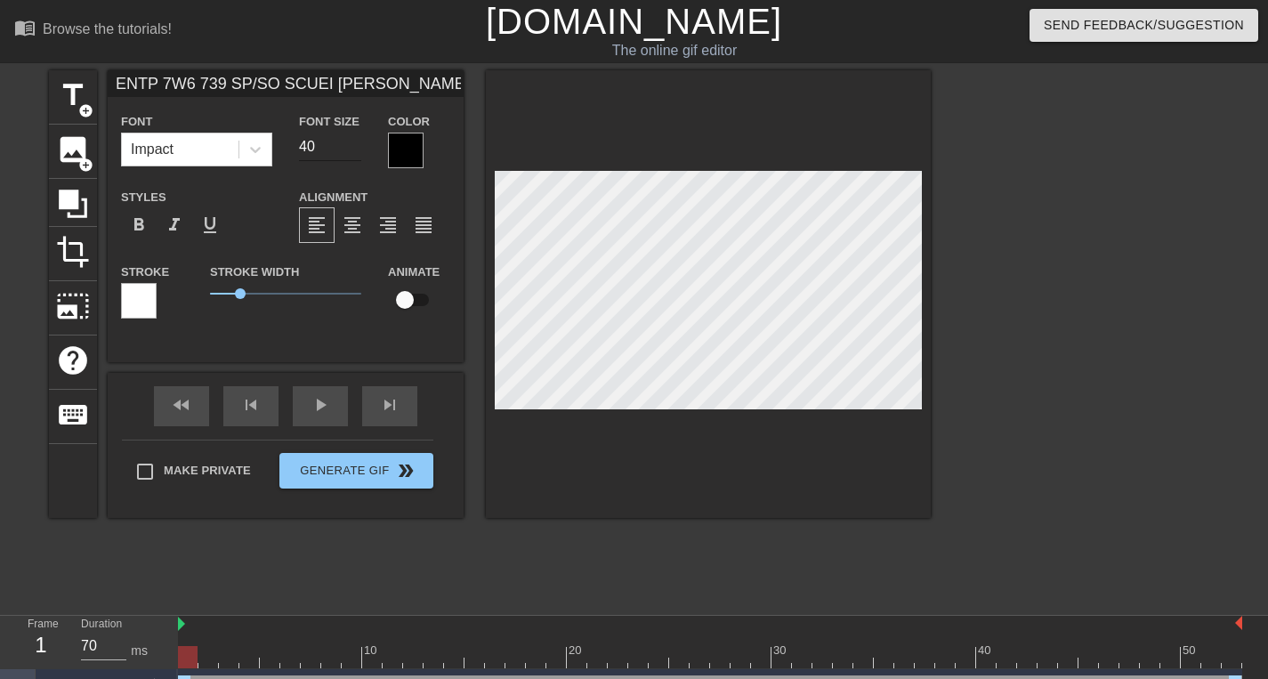
type textarea "ENTP 7W6 739 SP/SO SCUEI [PERSON_NAME] ILE"
click at [354, 157] on input "40" at bounding box center [330, 147] width 62 height 28
click at [354, 151] on input "39" at bounding box center [330, 147] width 62 height 28
click at [354, 151] on input "38" at bounding box center [330, 147] width 62 height 28
click at [354, 151] on input "37" at bounding box center [330, 147] width 62 height 28
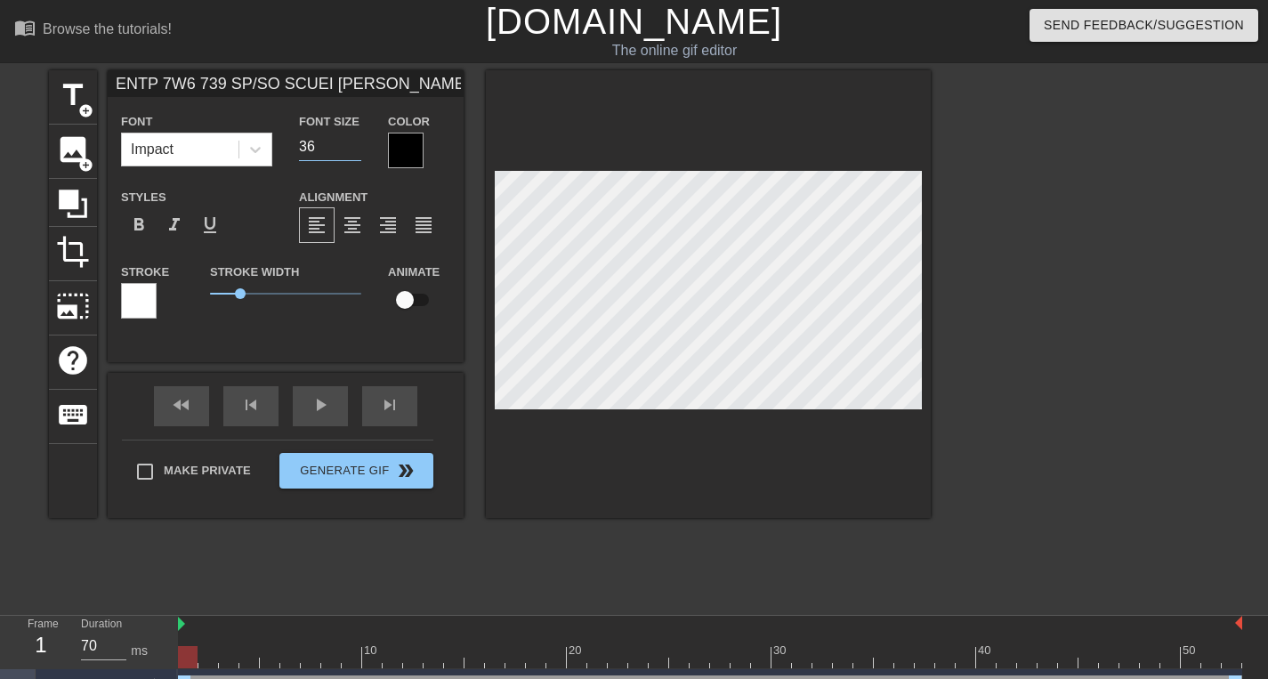
click at [354, 151] on input "36" at bounding box center [330, 147] width 62 height 28
click at [354, 151] on input "35" at bounding box center [330, 147] width 62 height 28
click at [354, 151] on input "34" at bounding box center [330, 147] width 62 height 28
click at [354, 151] on input "33" at bounding box center [330, 147] width 62 height 28
click at [354, 151] on input "32" at bounding box center [330, 147] width 62 height 28
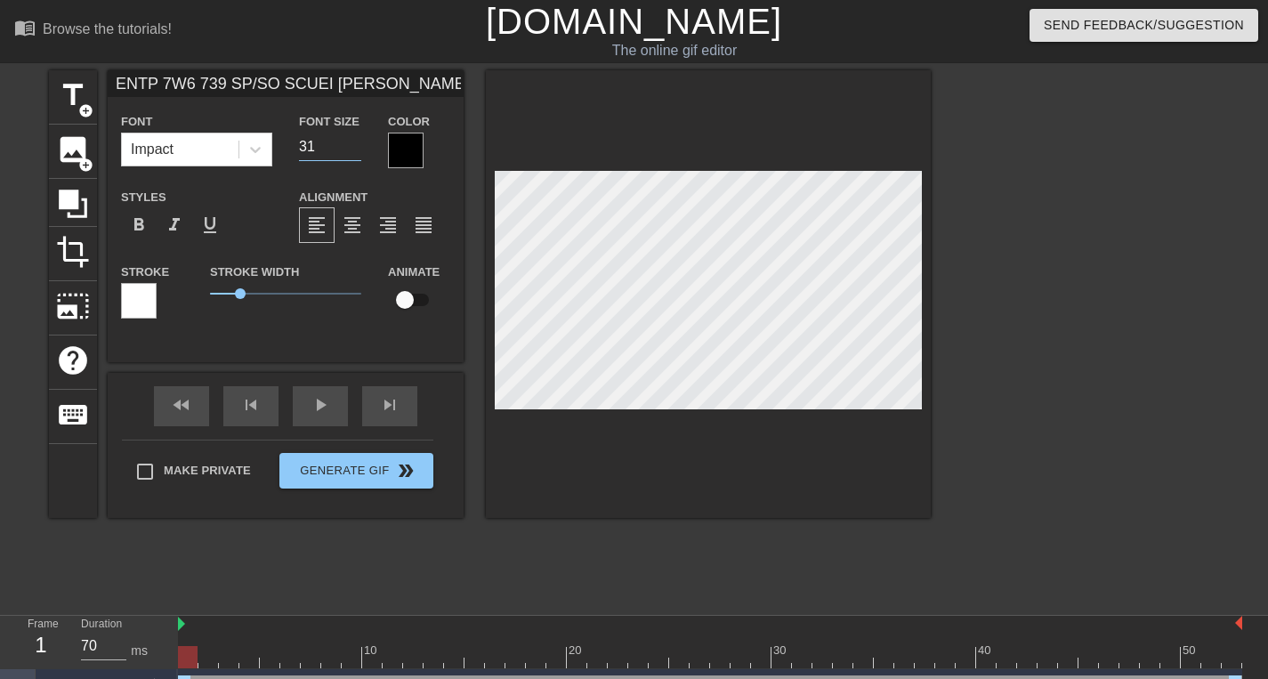
type input "31"
click at [354, 151] on input "31" at bounding box center [330, 147] width 62 height 28
click at [445, 357] on div "ENTP 7W6 739 SP/SO SCUEI [PERSON_NAME] ILE Font Impact Font Size 31 Color Style…" at bounding box center [286, 216] width 356 height 292
click at [402, 145] on div at bounding box center [406, 151] width 36 height 36
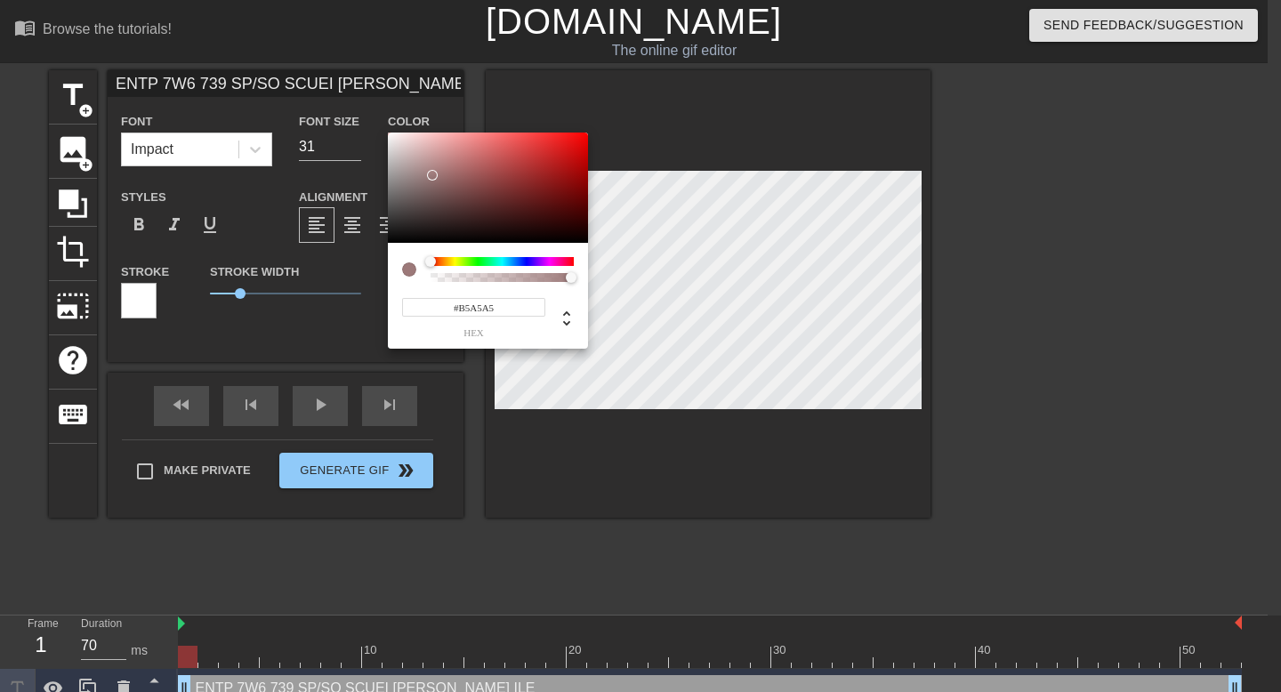
type input "#FFFFFF"
drag, startPoint x: 432, startPoint y: 175, endPoint x: 323, endPoint y: 83, distance: 143.3
click at [323, 83] on div "#FFFFFF hex" at bounding box center [640, 346] width 1281 height 692
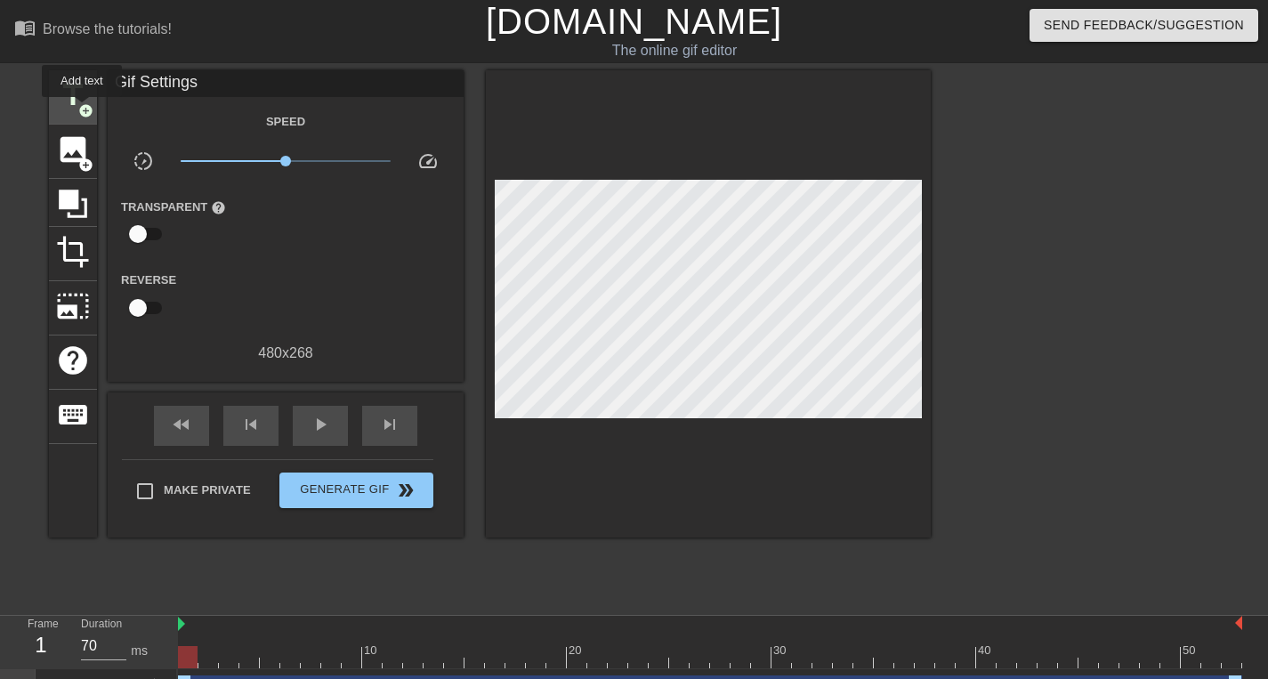
click at [77, 107] on span "title" at bounding box center [73, 95] width 34 height 34
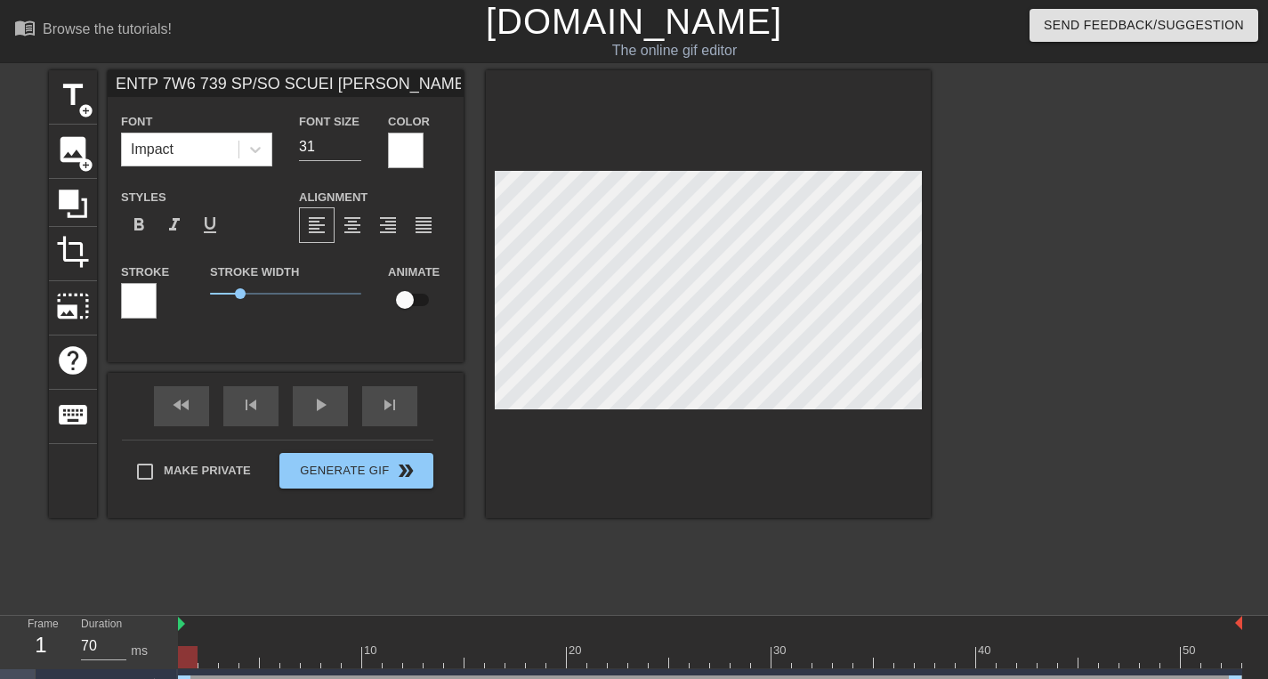
click at [142, 298] on div at bounding box center [139, 301] width 36 height 36
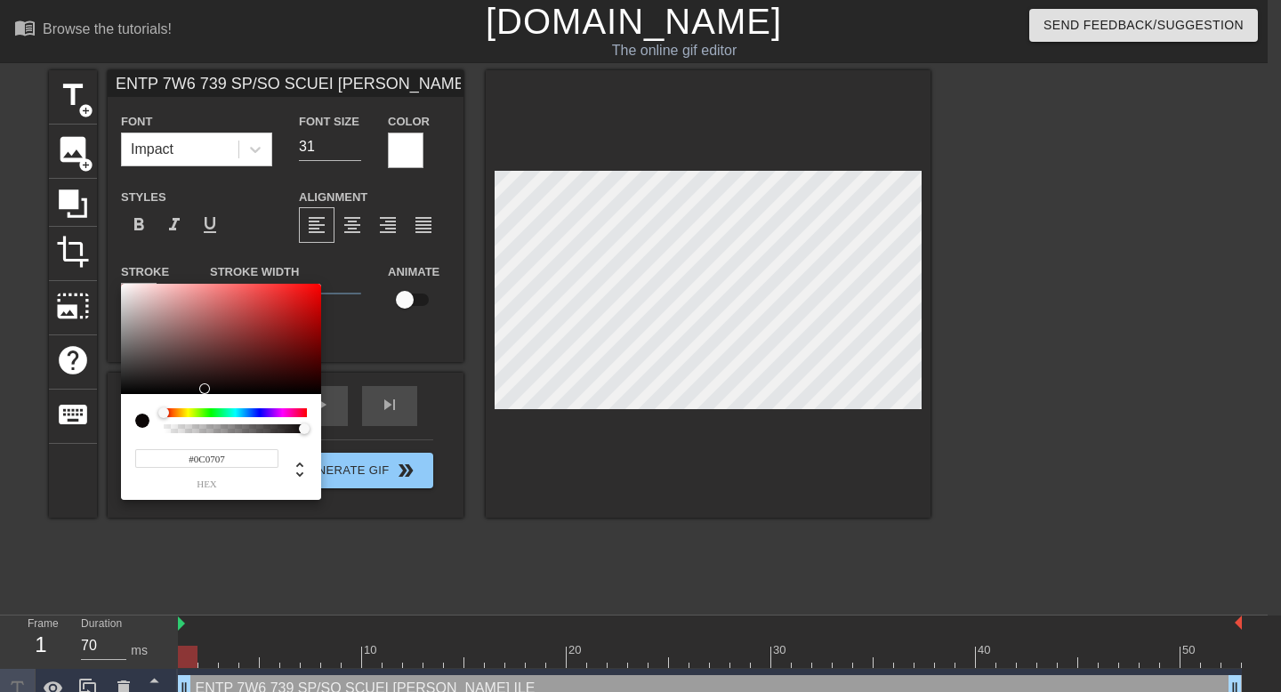
type input "#000000"
drag, startPoint x: 205, startPoint y: 344, endPoint x: 253, endPoint y: 504, distance: 166.9
click at [253, 504] on div "#000000 hex" at bounding box center [640, 346] width 1281 height 692
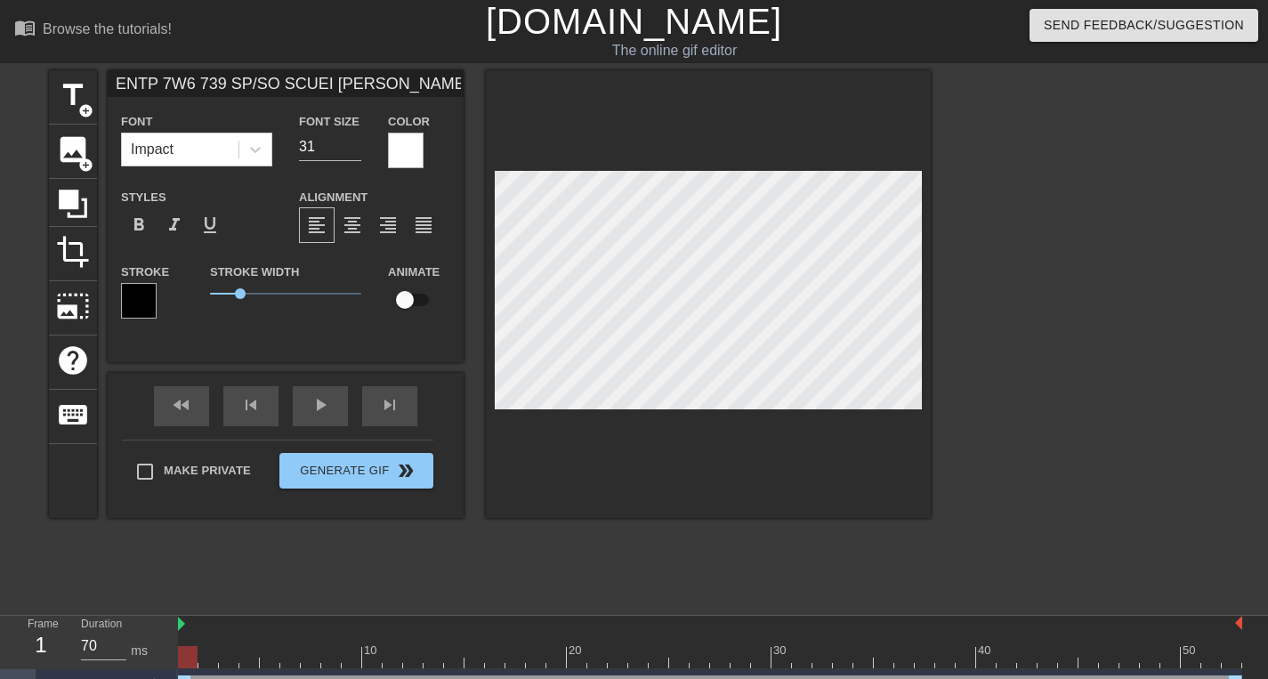
type input "ME WHEN"
type input "40"
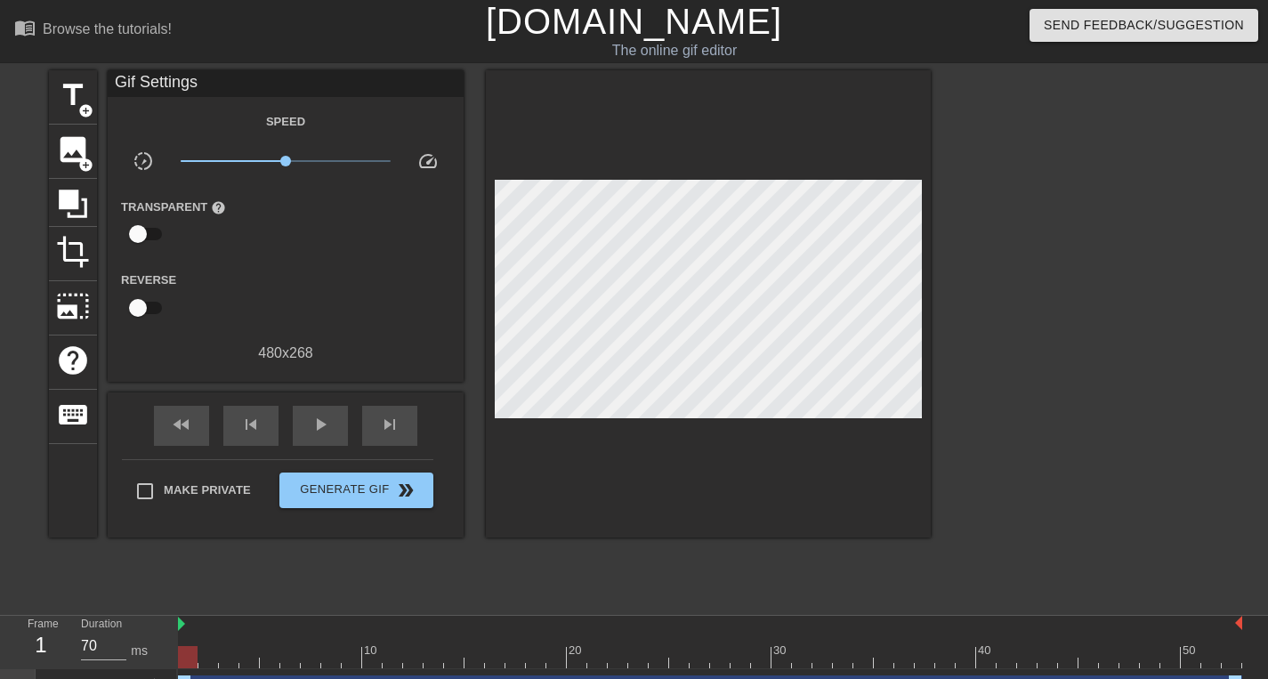
click at [864, 473] on div at bounding box center [708, 303] width 445 height 467
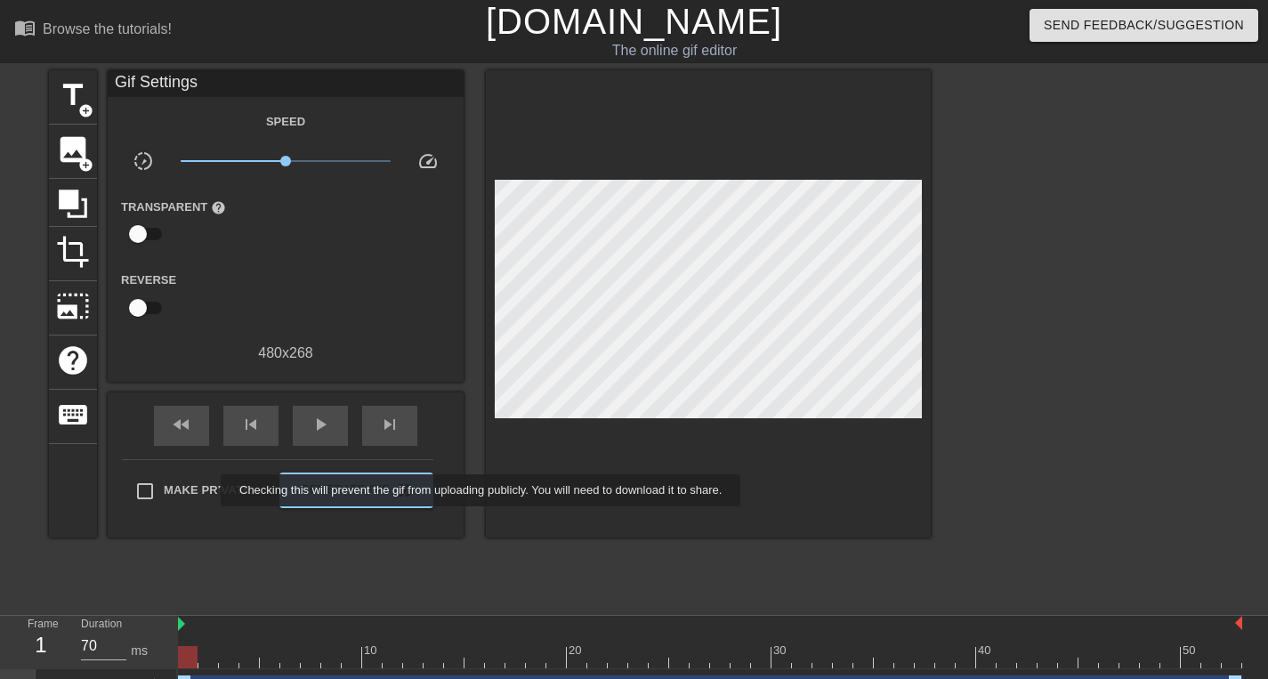
click at [209, 490] on span "Make Private" at bounding box center [207, 490] width 87 height 18
click at [164, 490] on input "Make Private" at bounding box center [144, 490] width 37 height 37
checkbox input "true"
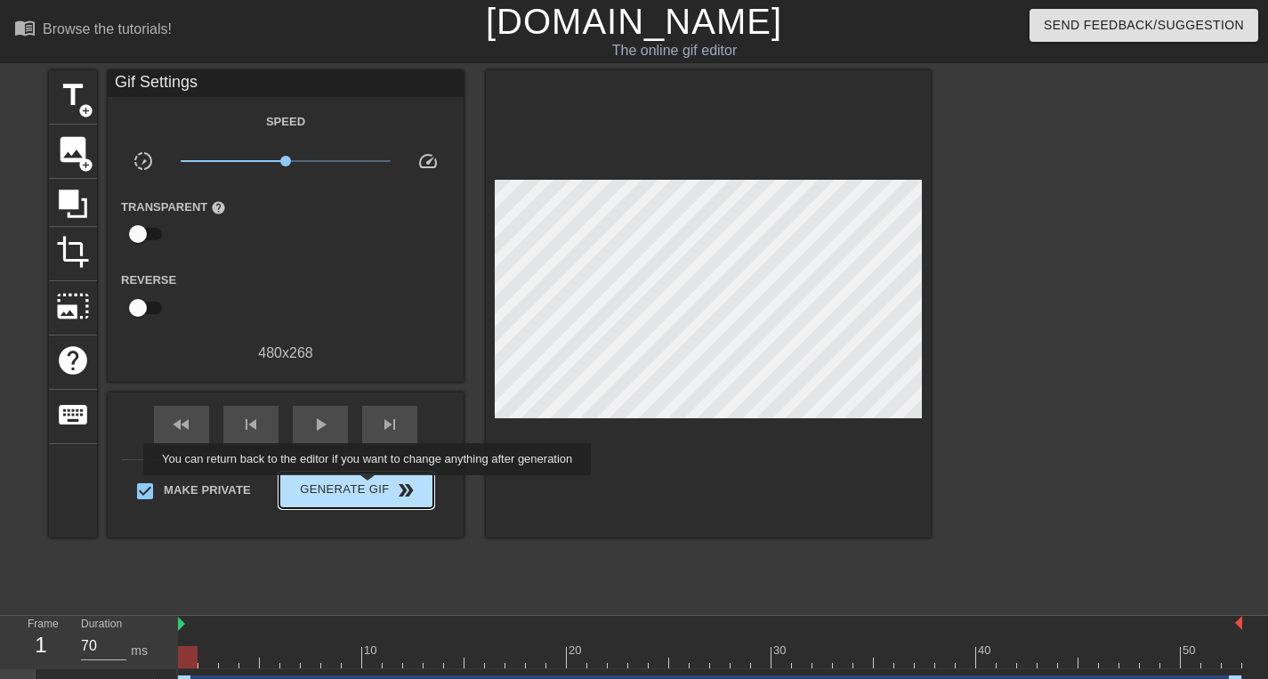
click at [379, 487] on span "Generate Gif double_arrow" at bounding box center [356, 489] width 140 height 21
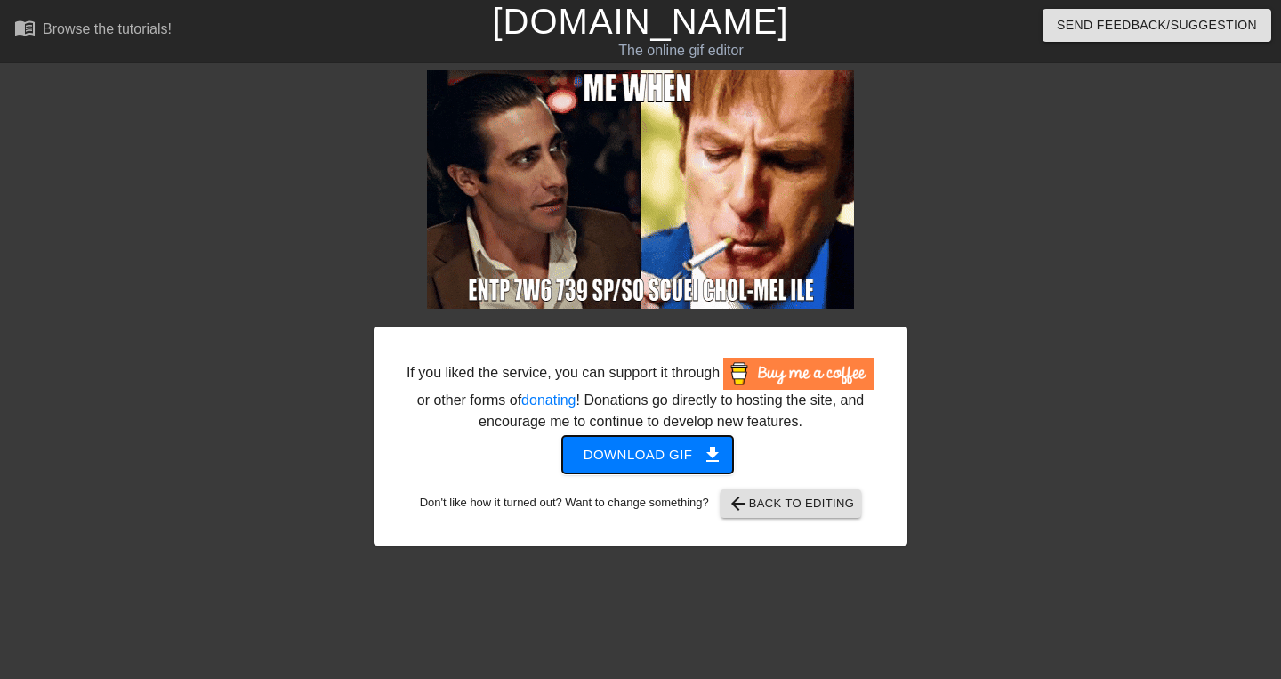
click at [680, 466] on span "Download gif get_app" at bounding box center [647, 454] width 129 height 23
